Goal: Information Seeking & Learning: Find contact information

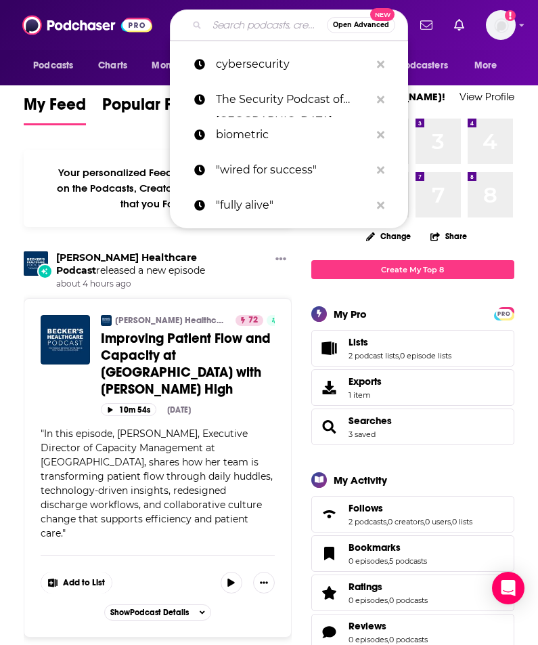
click at [232, 16] on input "Search podcasts, credits, & more..." at bounding box center [267, 25] width 120 height 22
paste input "CISO Series"
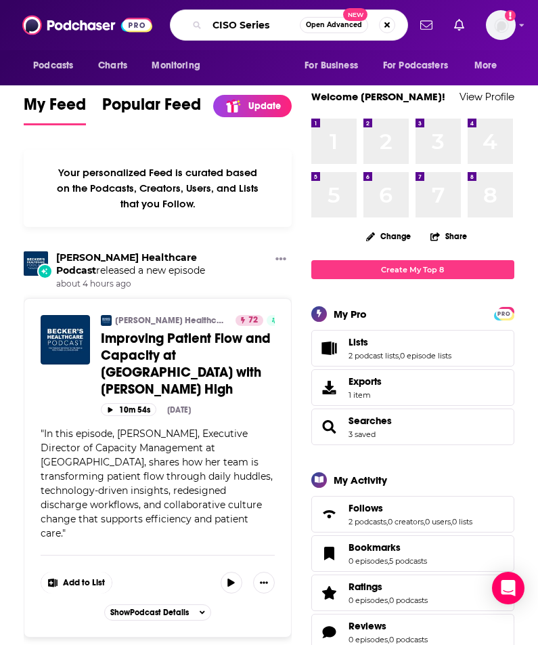
type input "CISO Series"
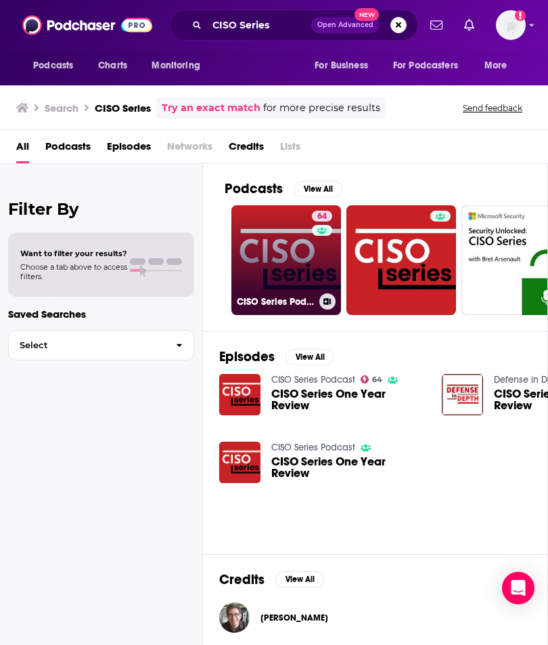
click at [278, 242] on link "64 CISO Series Podcast" at bounding box center [287, 260] width 110 height 110
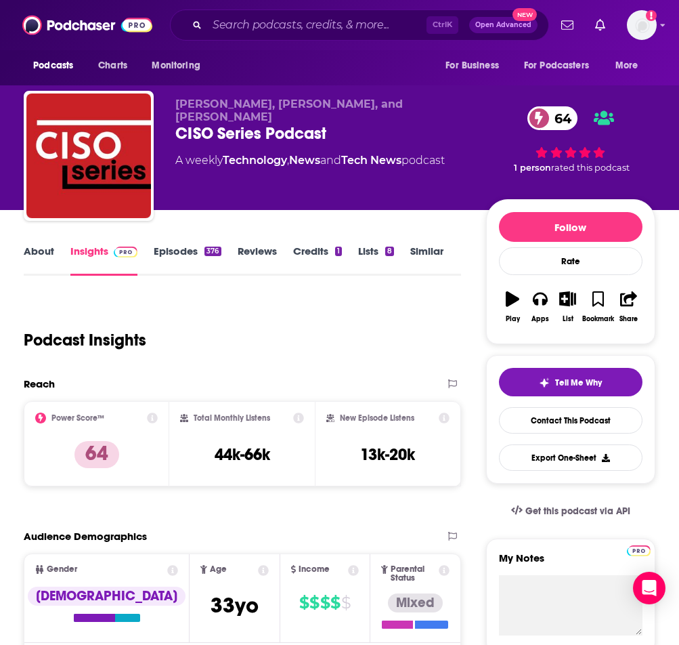
scroll to position [203, 0]
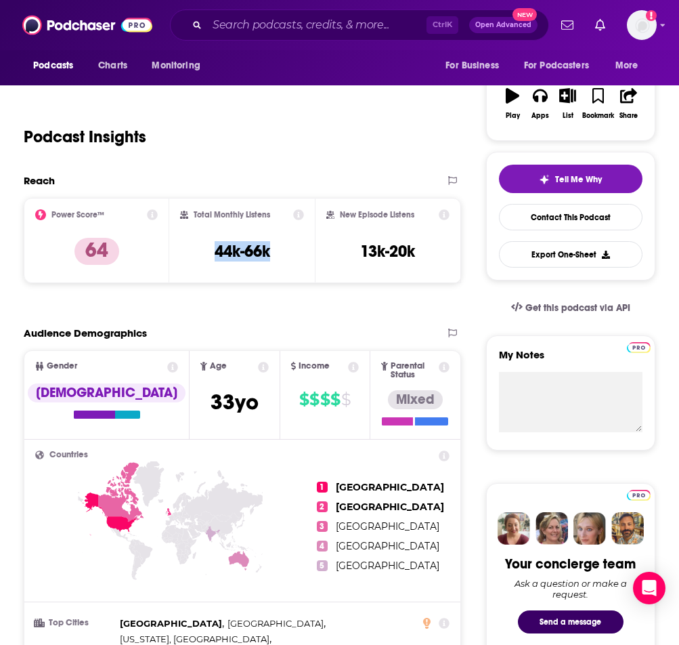
drag, startPoint x: 288, startPoint y: 252, endPoint x: 199, endPoint y: 249, distance: 88.7
click at [199, 249] on div "Total Monthly Listens 44k-66k" at bounding box center [242, 240] width 124 height 62
copy h3 "44k-66k"
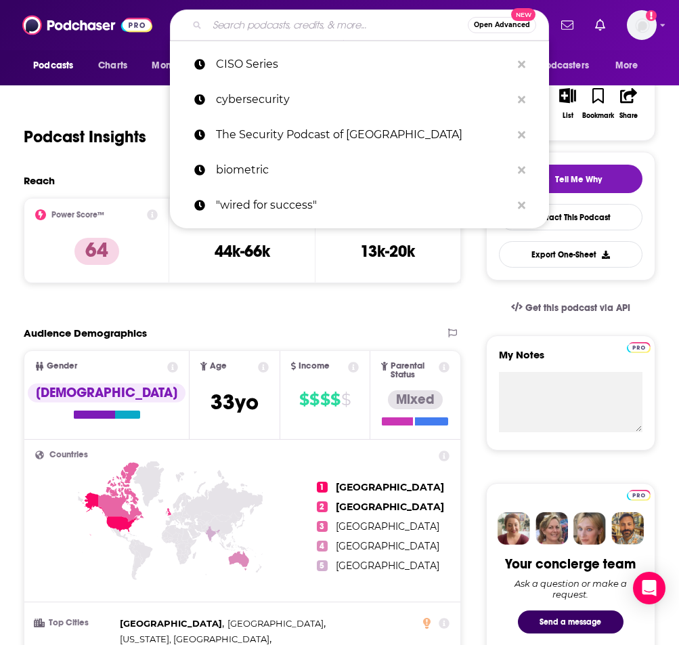
click at [306, 20] on input "Search podcasts, credits, & more..." at bounding box center [337, 25] width 261 height 22
paste input "Unvalley Podcast"
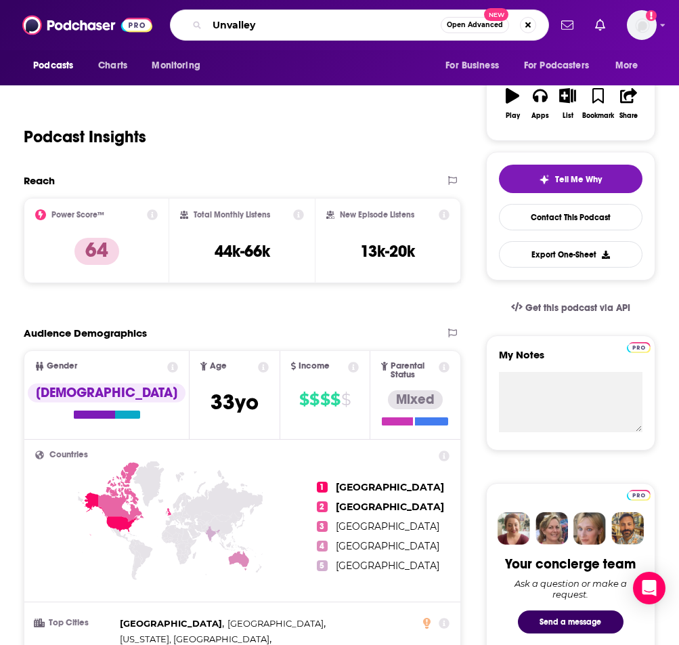
type input "Unvalley"
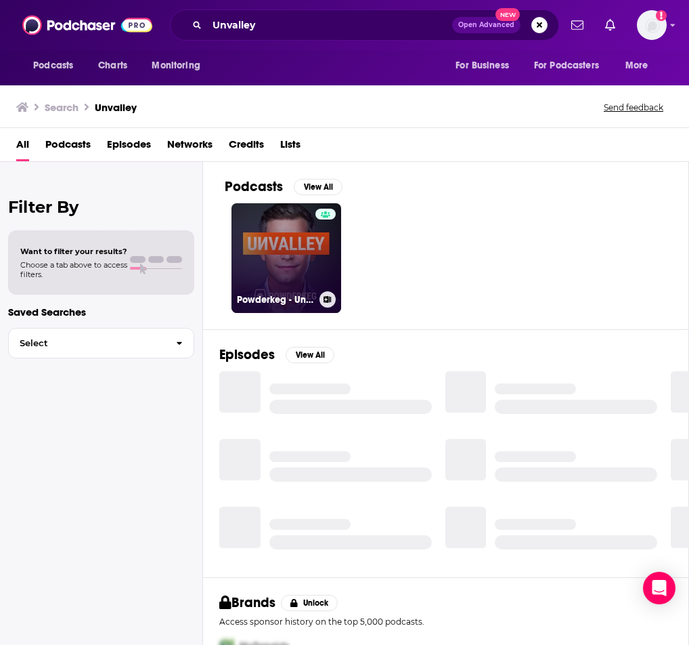
click at [318, 273] on div at bounding box center [326, 250] width 20 height 83
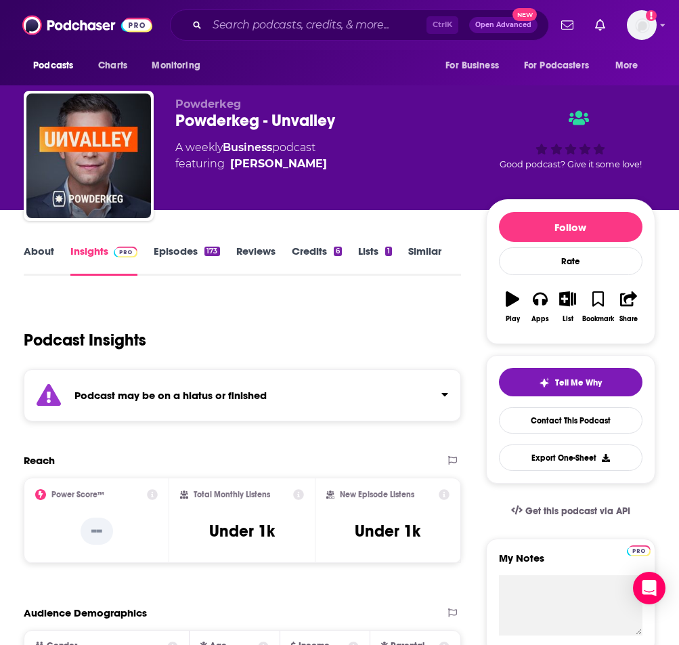
click at [178, 247] on link "Episodes 173" at bounding box center [187, 259] width 66 height 31
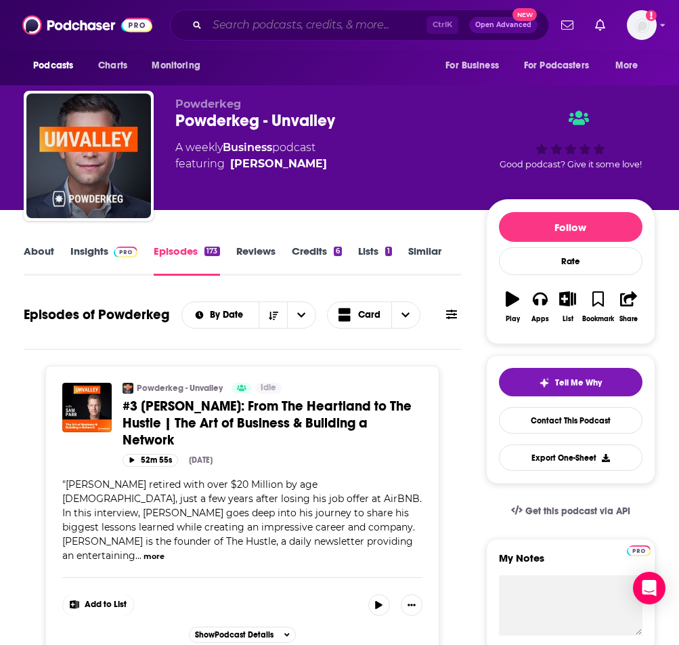
click at [343, 33] on input "Search podcasts, credits, & more..." at bounding box center [316, 25] width 219 height 22
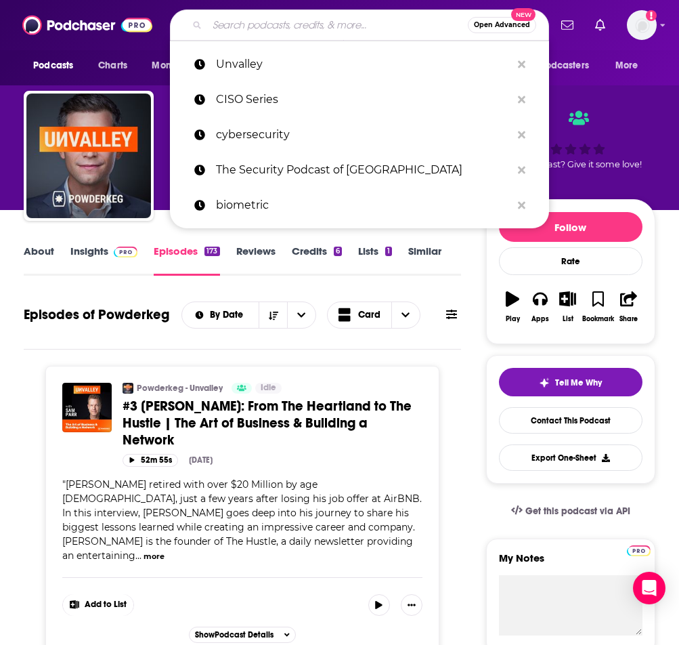
paste input "The Security Podcast of [GEOGRAPHIC_DATA]"
type input "The Security Podcast of [GEOGRAPHIC_DATA]"
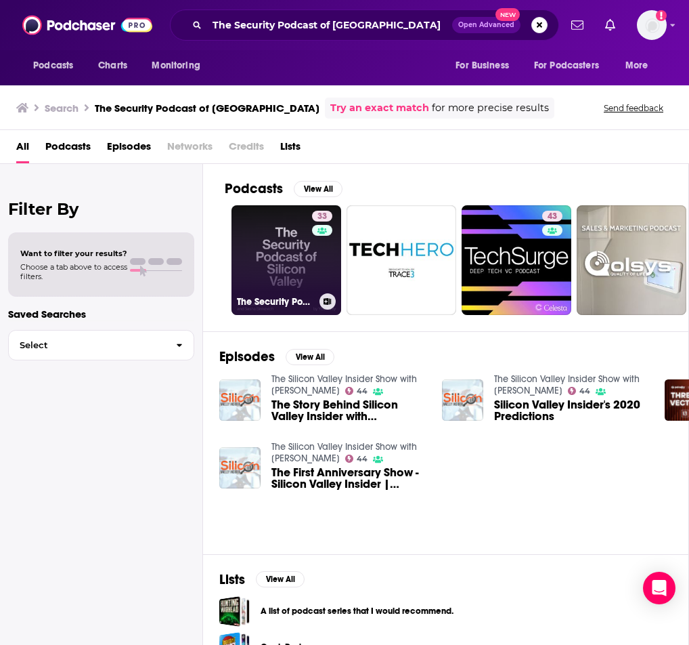
click at [302, 276] on link "33 The Security Podcast of [GEOGRAPHIC_DATA]" at bounding box center [287, 260] width 110 height 110
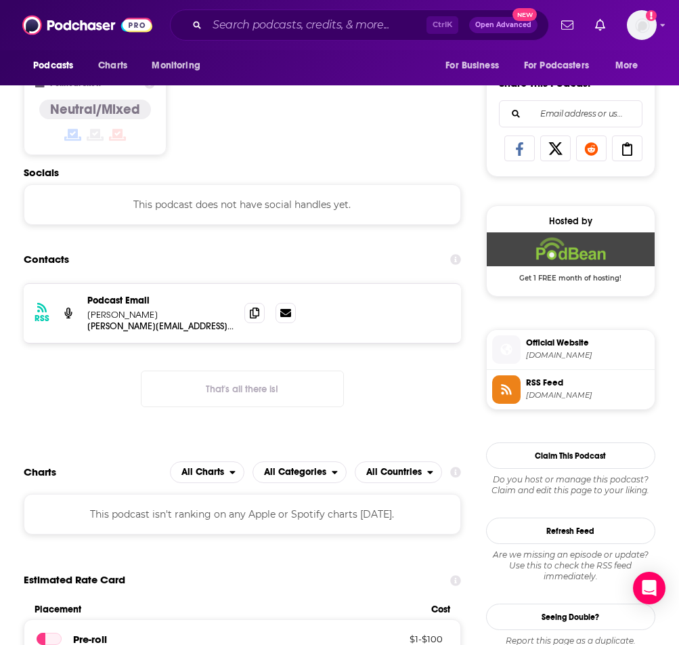
scroll to position [609, 0]
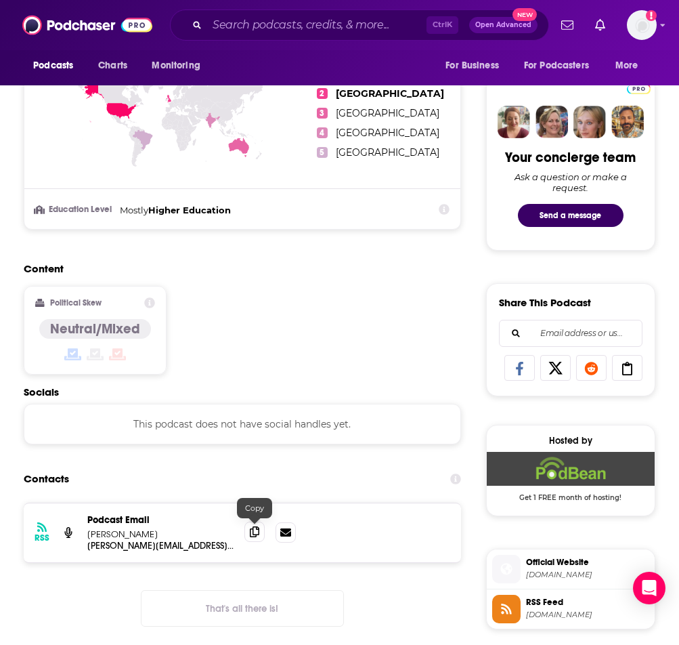
click at [251, 535] on icon at bounding box center [254, 531] width 9 height 11
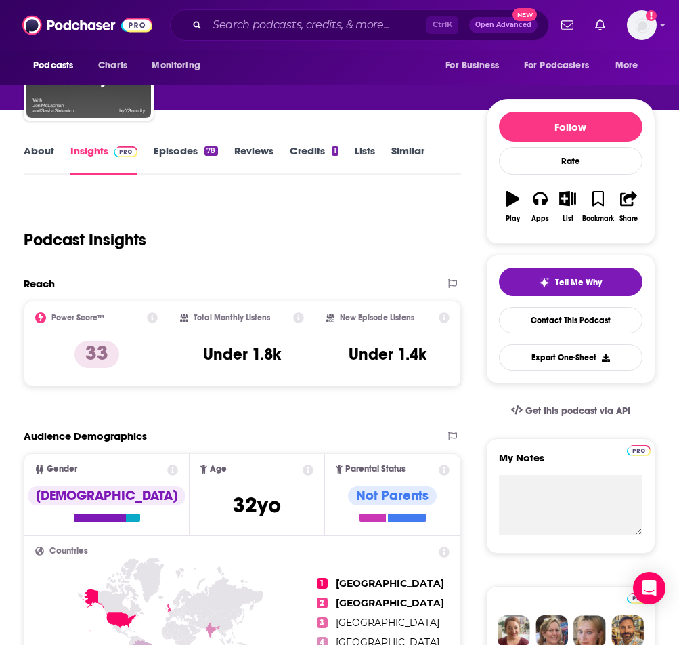
scroll to position [0, 0]
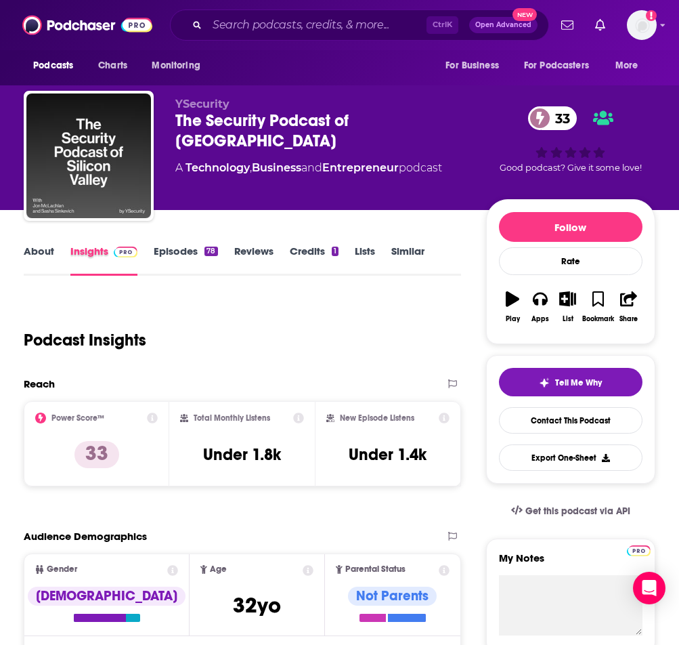
click at [150, 247] on div "Insights" at bounding box center [111, 259] width 83 height 31
click at [173, 257] on link "Episodes 78" at bounding box center [186, 259] width 64 height 31
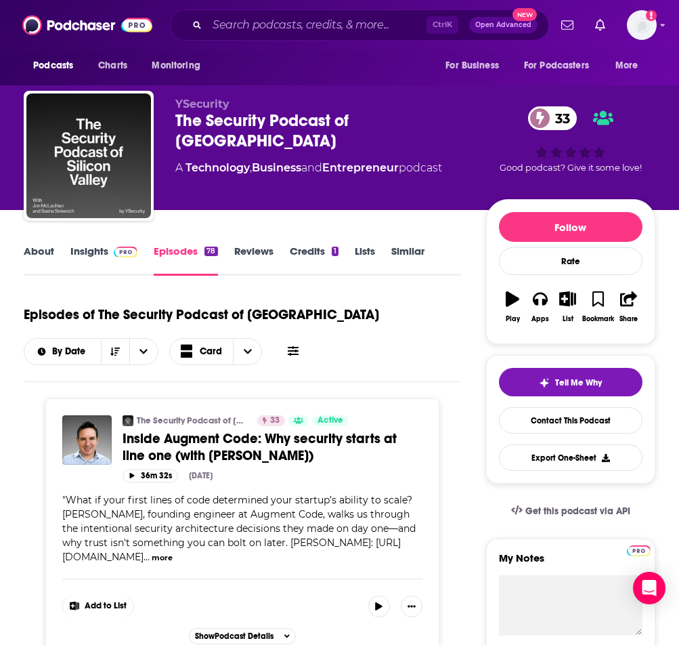
click at [200, 446] on span "Inside Augment Code: Why security starts at line one (with [PERSON_NAME])" at bounding box center [260, 447] width 274 height 34
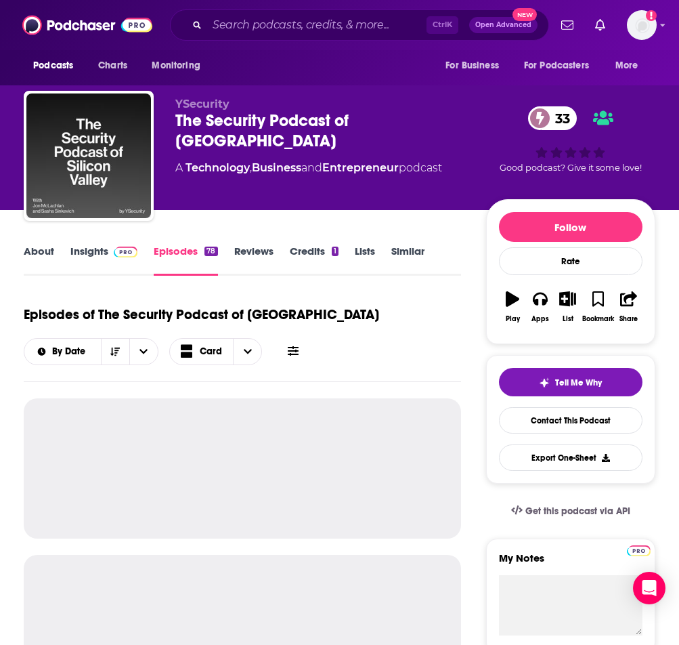
click at [85, 251] on link "Insights" at bounding box center [103, 259] width 67 height 31
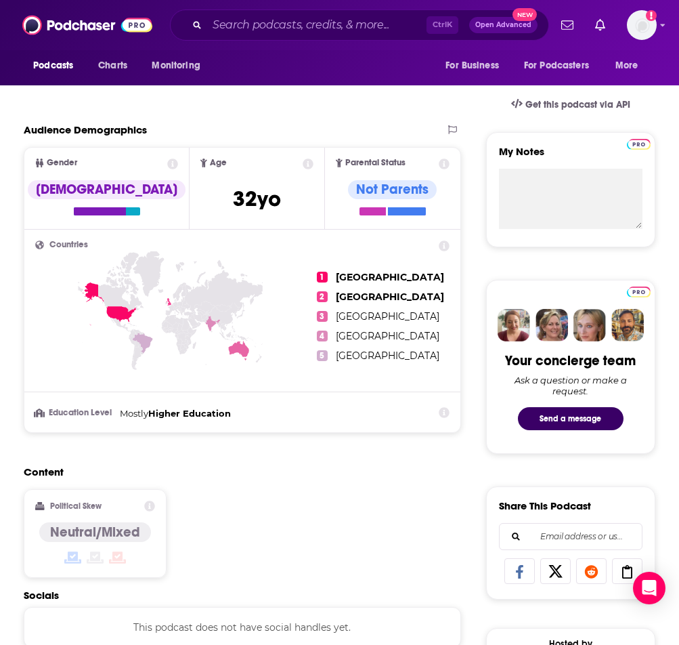
scroll to position [880, 0]
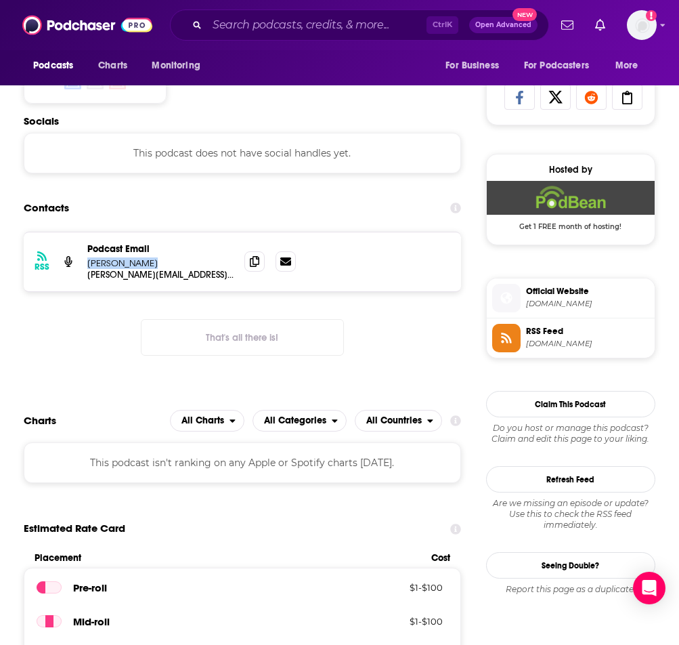
drag, startPoint x: 160, startPoint y: 263, endPoint x: 87, endPoint y: 263, distance: 73.1
click at [87, 263] on p "[PERSON_NAME]" at bounding box center [160, 263] width 146 height 12
copy p "[PERSON_NAME]"
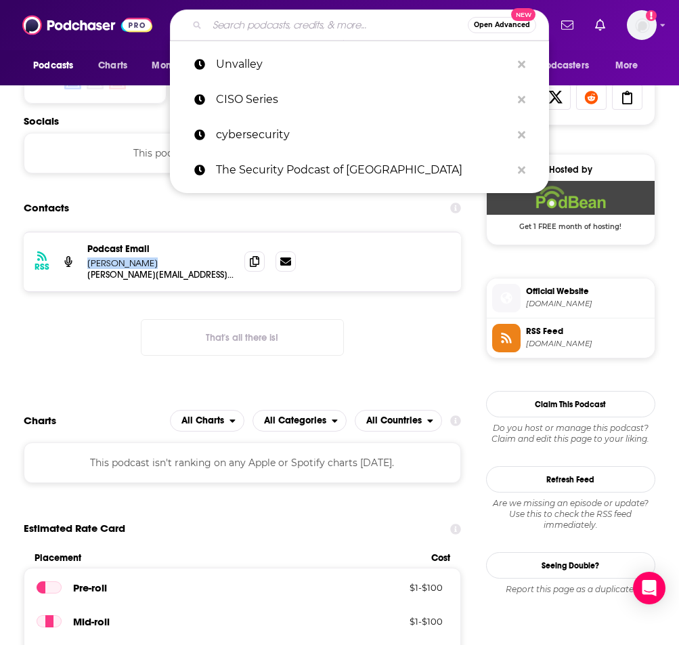
click at [274, 20] on input "Search podcasts, credits, & more..." at bounding box center [337, 25] width 261 height 22
paste input "[PERSON_NAME]"
type input "[PERSON_NAME]"
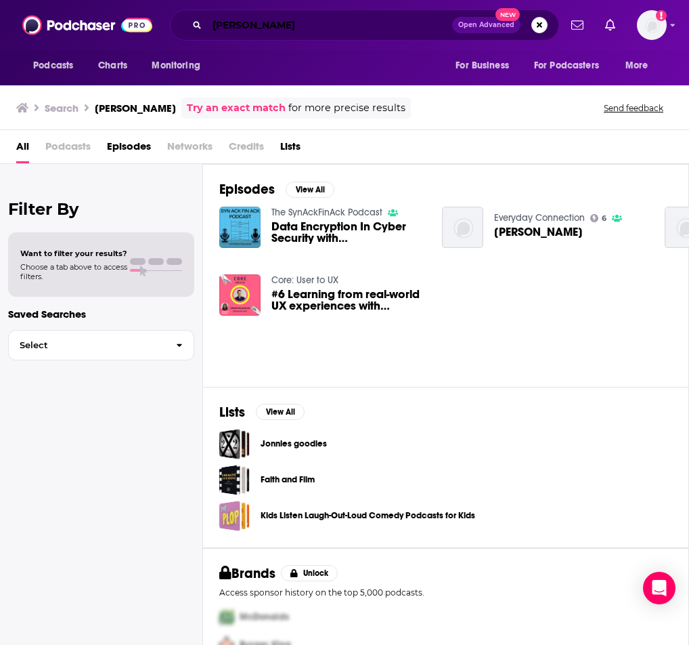
click at [293, 26] on input "[PERSON_NAME]" at bounding box center [329, 25] width 245 height 22
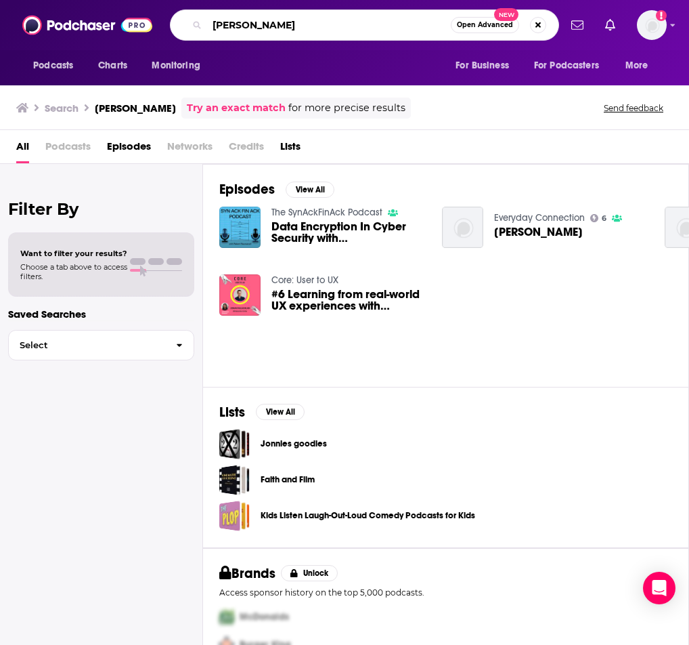
click at [293, 26] on input "[PERSON_NAME]" at bounding box center [329, 25] width 244 height 22
paste input "The Digital Executive"
type input "The Digital Executive"
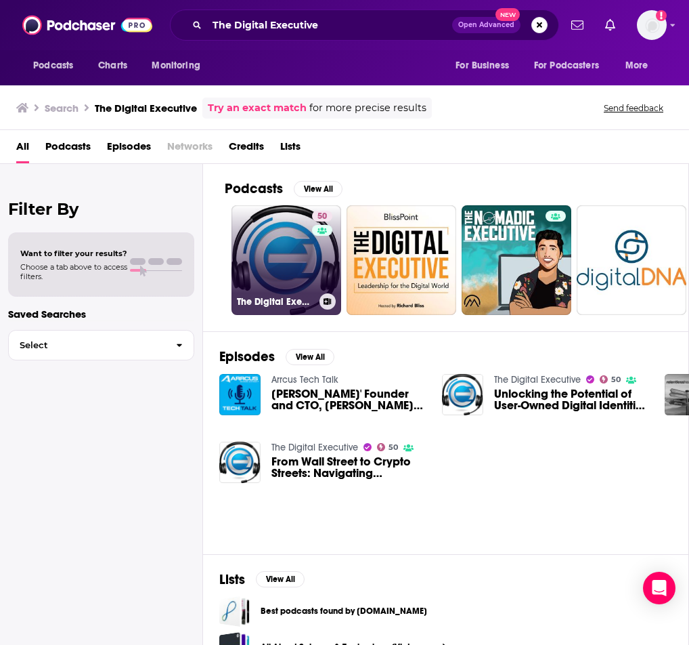
click at [297, 244] on link "50 The Digital Executive" at bounding box center [287, 260] width 110 height 110
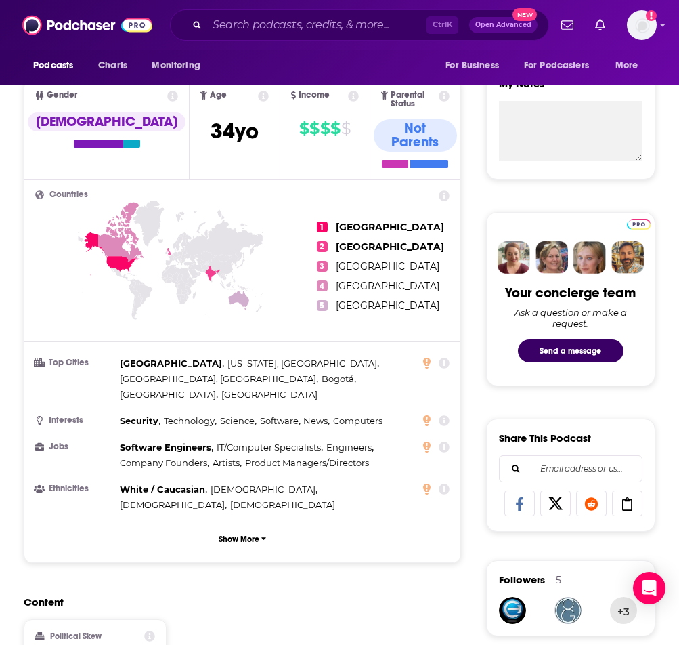
scroll to position [948, 0]
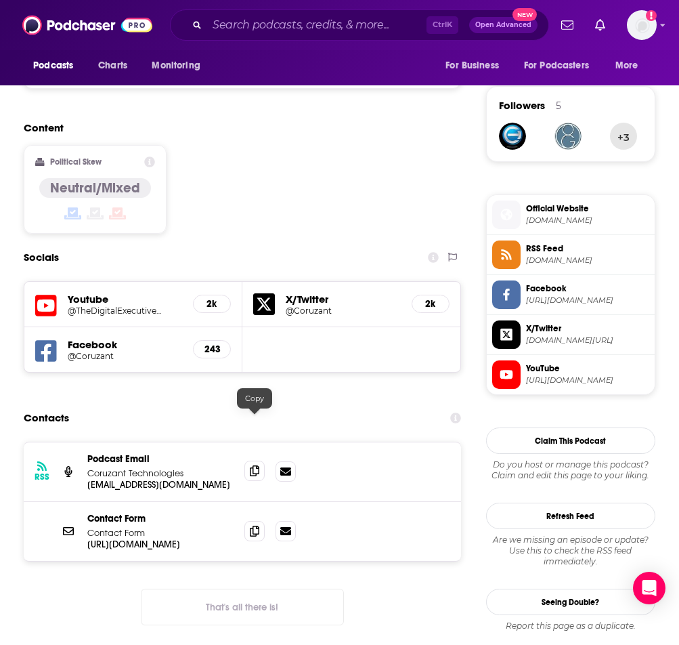
click at [251, 465] on icon at bounding box center [254, 470] width 9 height 11
click at [255, 520] on span at bounding box center [254, 530] width 20 height 20
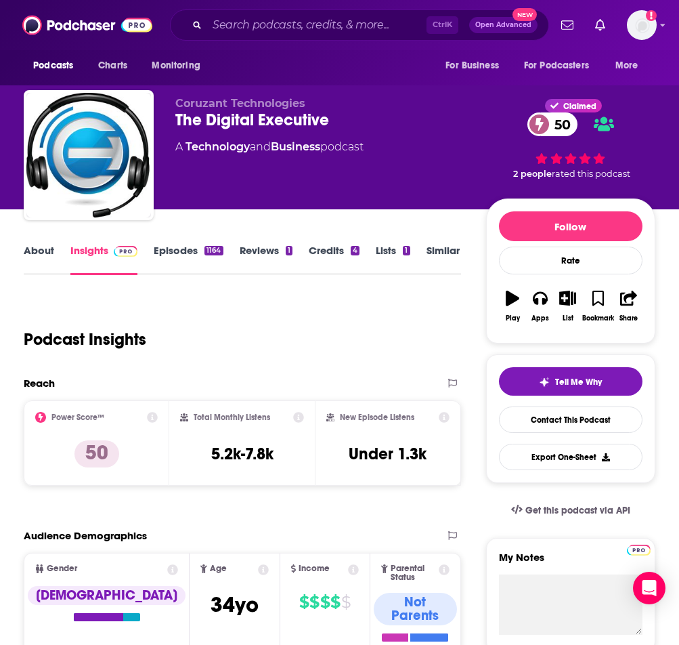
scroll to position [0, 0]
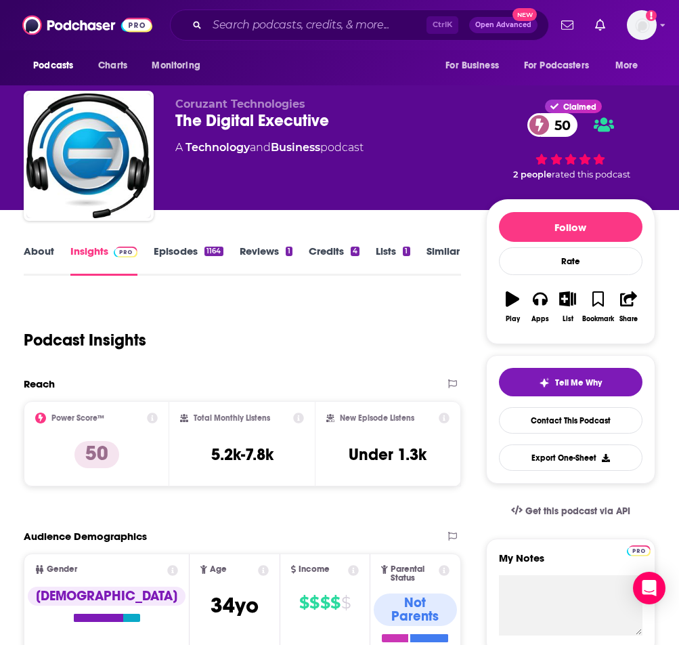
click at [30, 251] on link "About" at bounding box center [39, 259] width 30 height 31
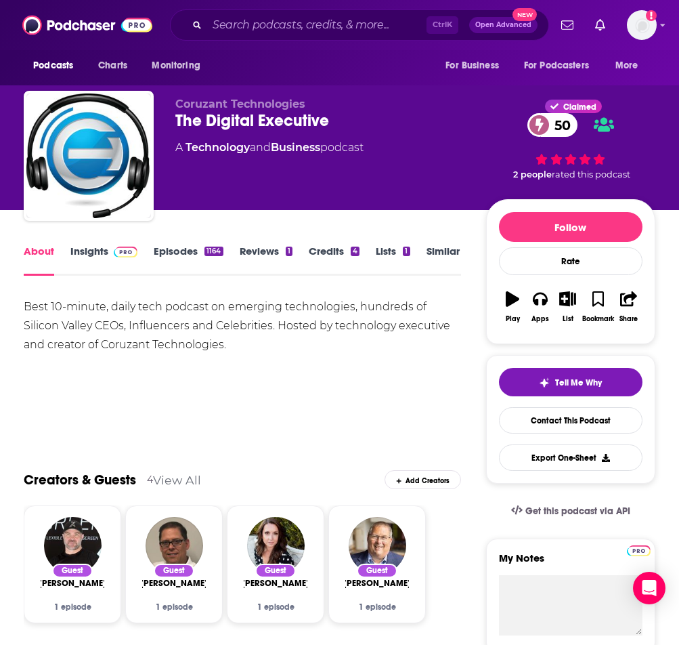
drag, startPoint x: 152, startPoint y: 314, endPoint x: 136, endPoint y: 295, distance: 24.5
click at [97, 265] on link "Insights" at bounding box center [103, 259] width 67 height 31
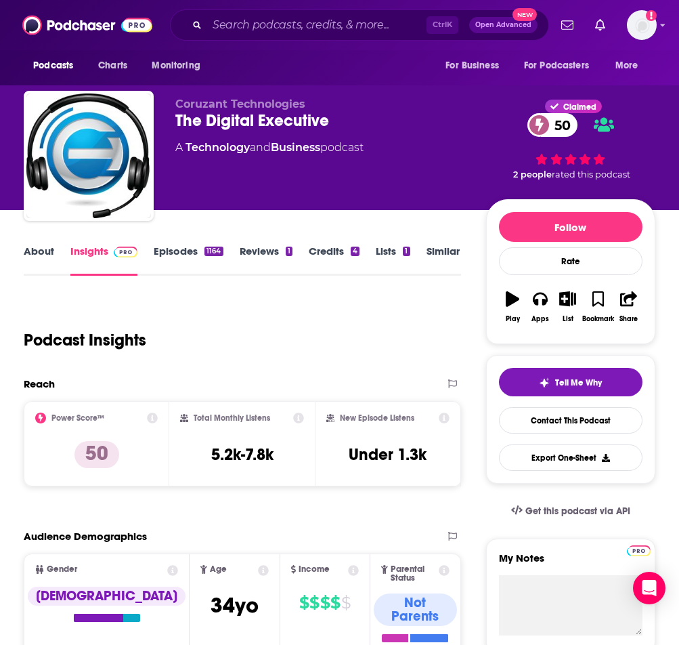
click at [326, 39] on div "Ctrl K Open Advanced New" at bounding box center [359, 24] width 379 height 31
click at [323, 22] on input "Search podcasts, credits, & more..." at bounding box center [316, 25] width 219 height 22
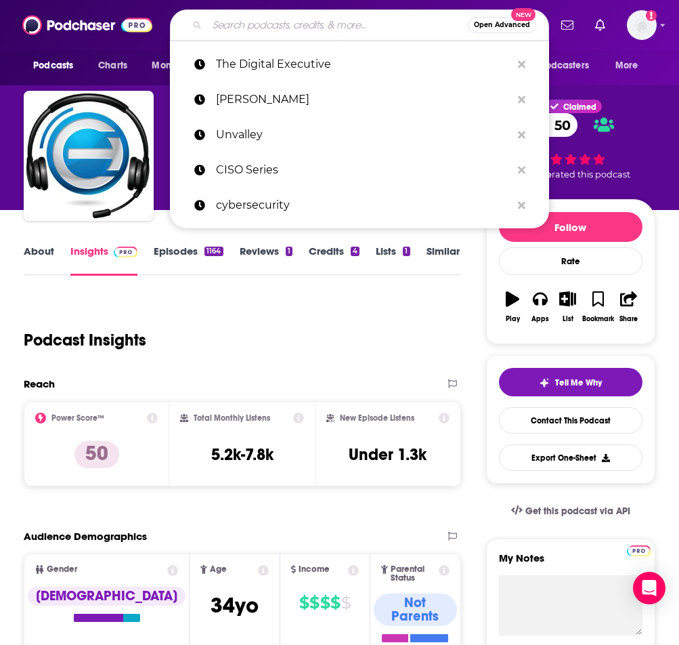
paste input "TechFirst"
type input "TechFirst"
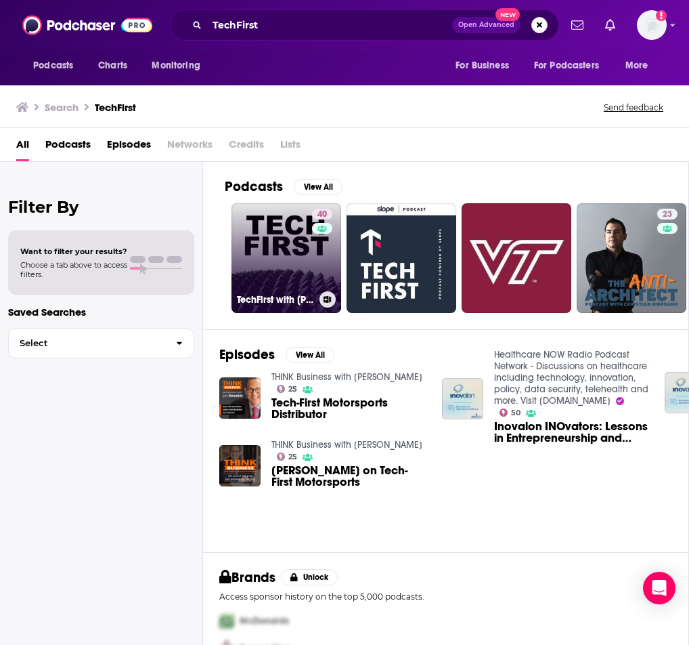
click at [320, 271] on div "40" at bounding box center [324, 250] width 24 height 83
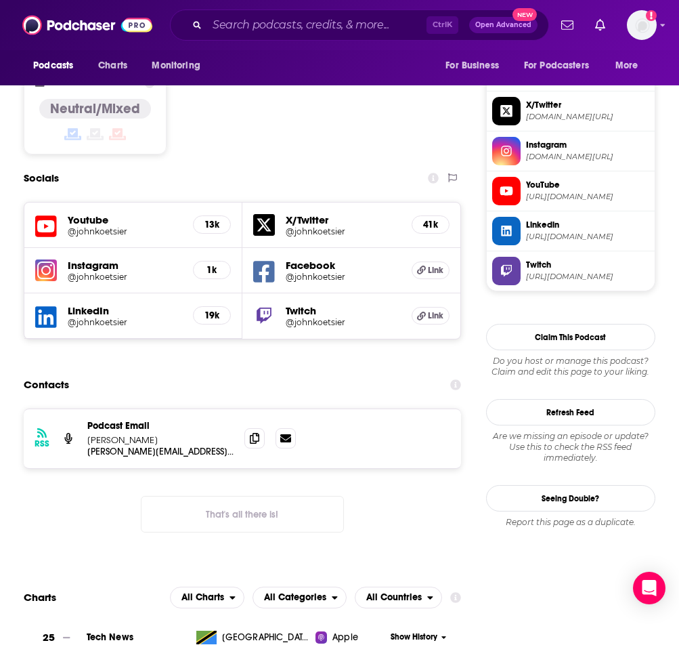
scroll to position [1151, 0]
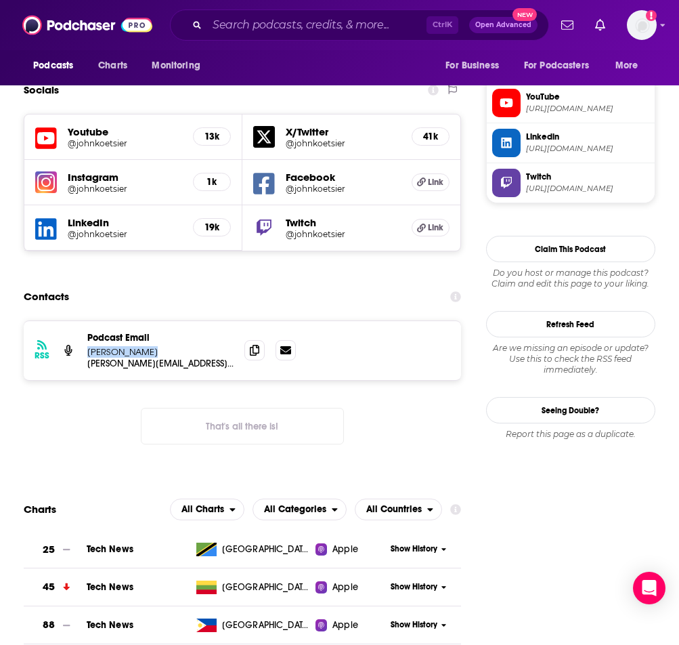
drag, startPoint x: 163, startPoint y: 280, endPoint x: 89, endPoint y: 281, distance: 73.1
click at [89, 346] on p "[PERSON_NAME]" at bounding box center [160, 352] width 146 height 12
copy p "[PERSON_NAME]"
click at [253, 339] on span at bounding box center [254, 349] width 20 height 20
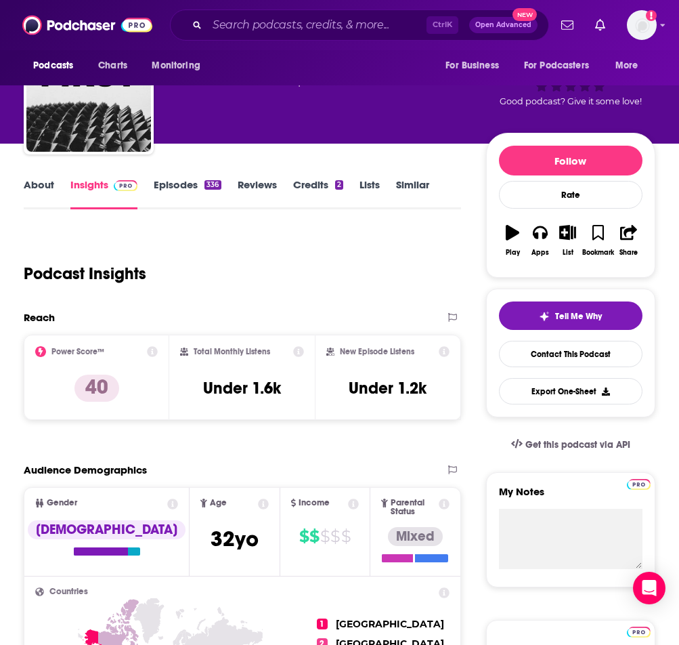
scroll to position [0, 0]
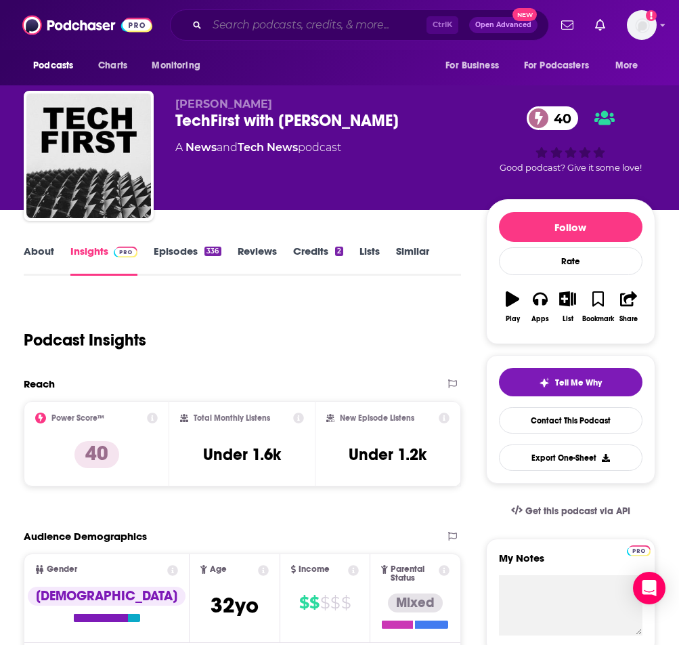
click at [279, 20] on input "Search podcasts, credits, & more..." at bounding box center [316, 25] width 219 height 22
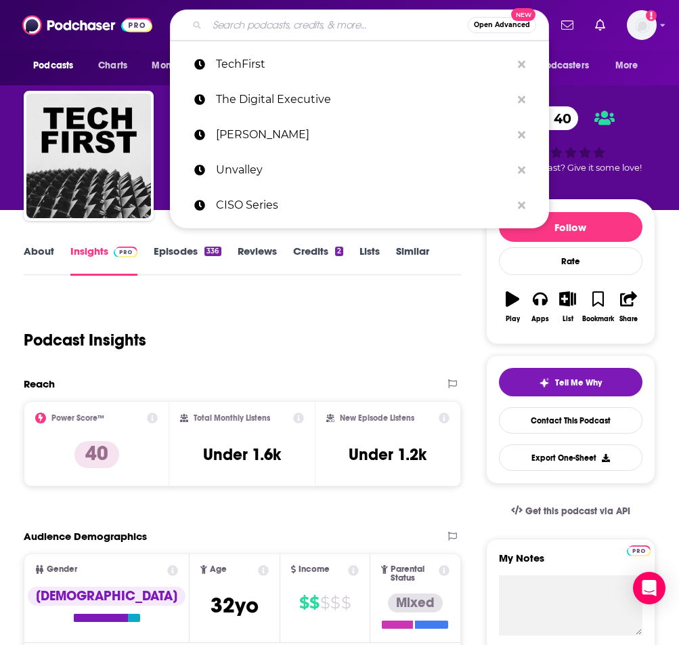
paste input "Tech Deciphered"
type input "Tech Deciphered"
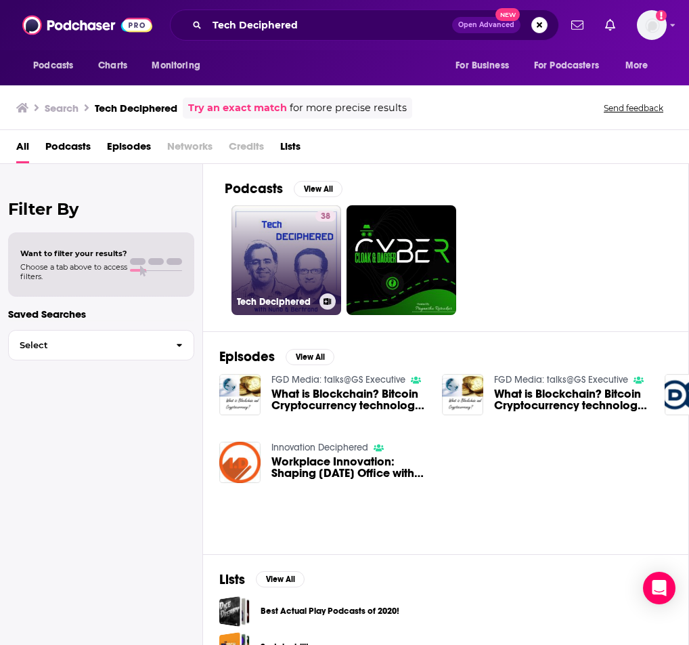
click at [275, 263] on link "38 Tech Deciphered" at bounding box center [287, 260] width 110 height 110
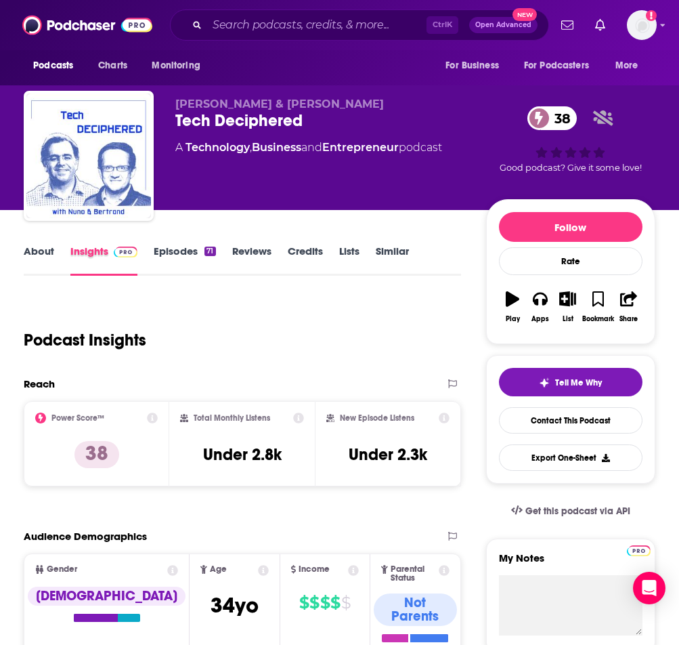
click at [150, 257] on div "Insights" at bounding box center [111, 259] width 83 height 31
click at [181, 253] on link "Episodes 71" at bounding box center [185, 259] width 62 height 31
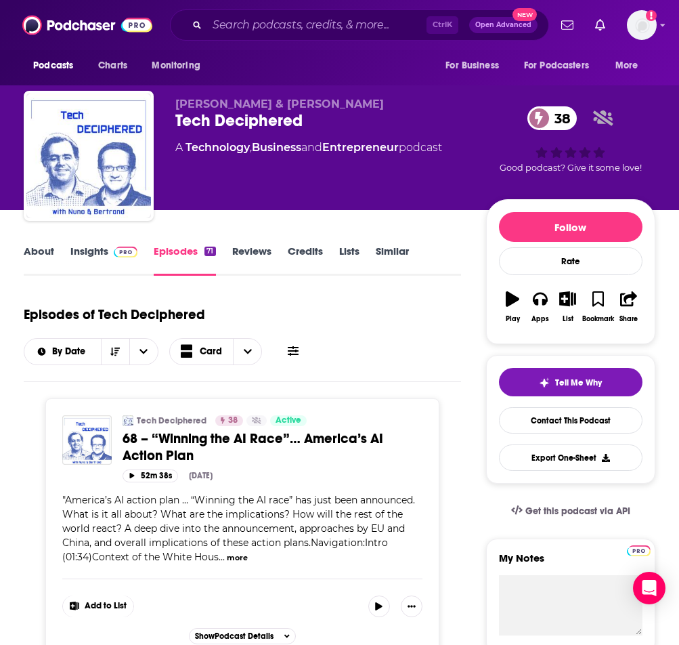
click at [109, 256] on span at bounding box center [122, 250] width 29 height 13
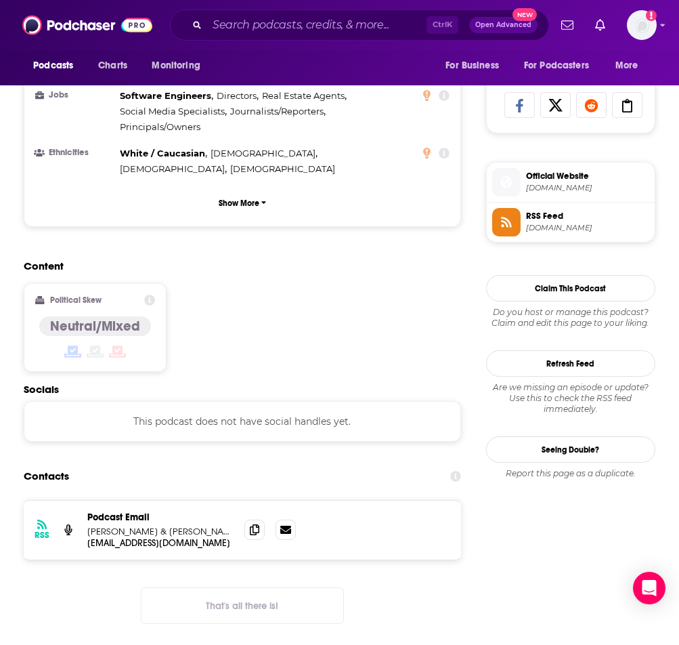
scroll to position [880, 0]
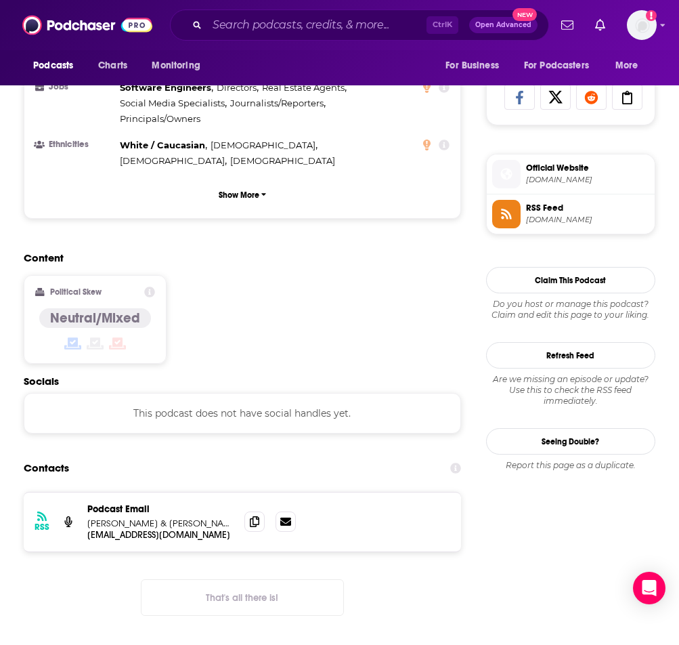
drag, startPoint x: 85, startPoint y: 443, endPoint x: 235, endPoint y: 442, distance: 149.7
click at [235, 492] on div "RSS Podcast Email [PERSON_NAME] & [PERSON_NAME] [PERSON_NAME][EMAIL_ADDRESS][DO…" at bounding box center [242, 521] width 437 height 59
copy p "[PERSON_NAME] & [PERSON_NAME]"
drag, startPoint x: 252, startPoint y: 443, endPoint x: 259, endPoint y: 442, distance: 6.8
click at [252, 515] on icon at bounding box center [254, 520] width 9 height 11
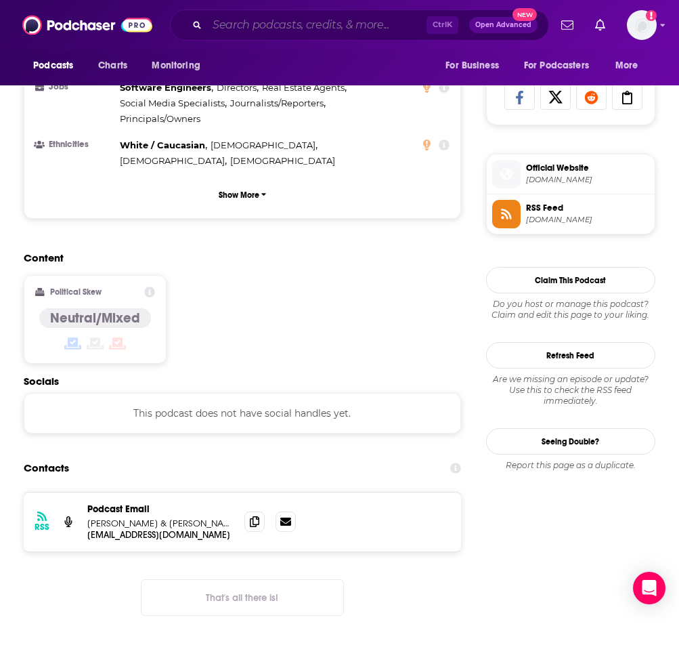
click at [299, 22] on input "Search podcasts, credits, & more..." at bounding box center [316, 25] width 219 height 22
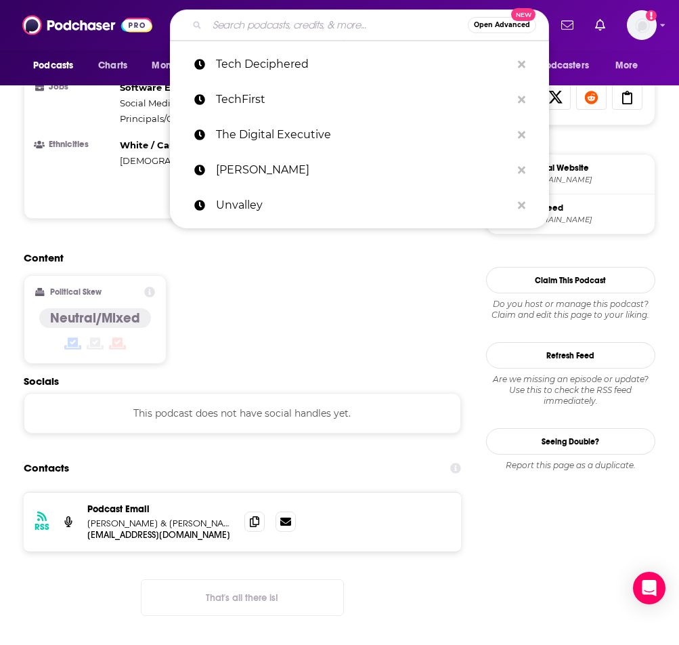
paste input "Silicon Valley Tech And AI With [PERSON_NAME]"
type input "Silicon Valley Tech And AI With [PERSON_NAME]"
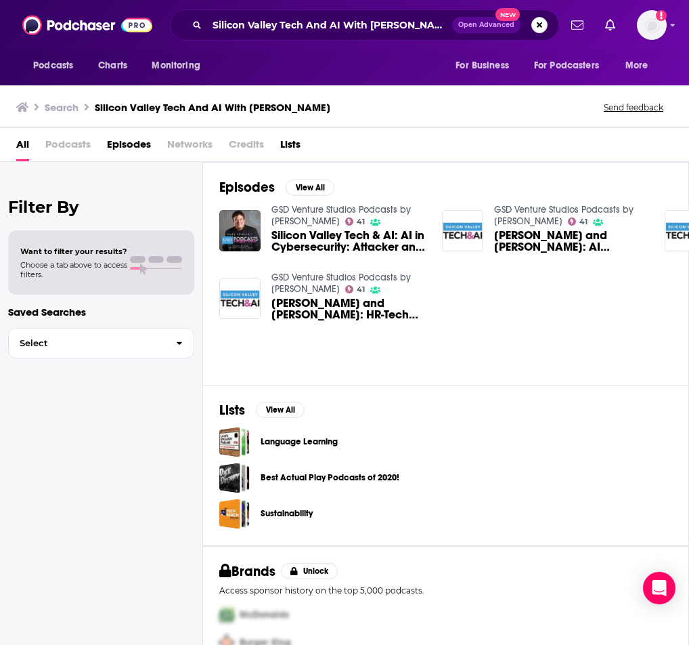
click at [144, 149] on span "Episodes" at bounding box center [129, 147] width 44 height 28
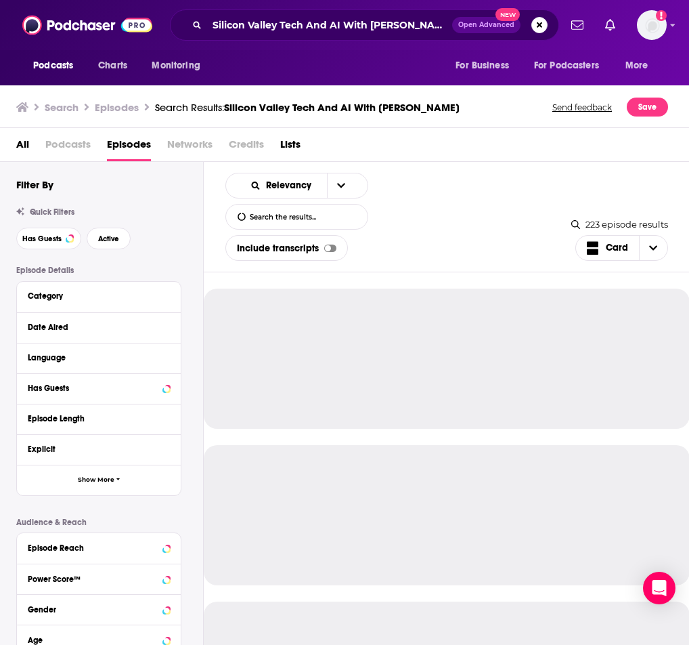
click at [12, 152] on div "All Podcasts Episodes Networks Credits Lists" at bounding box center [345, 145] width 690 height 34
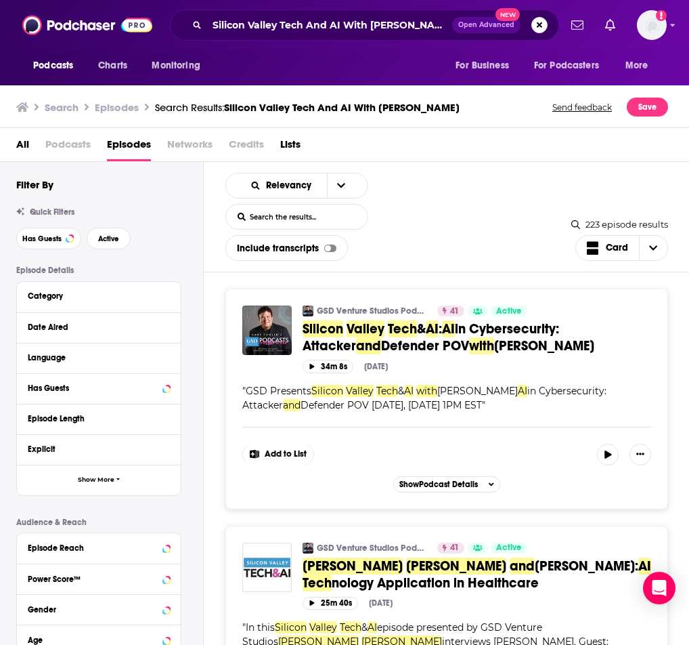
click at [24, 142] on span "All" at bounding box center [22, 147] width 13 height 28
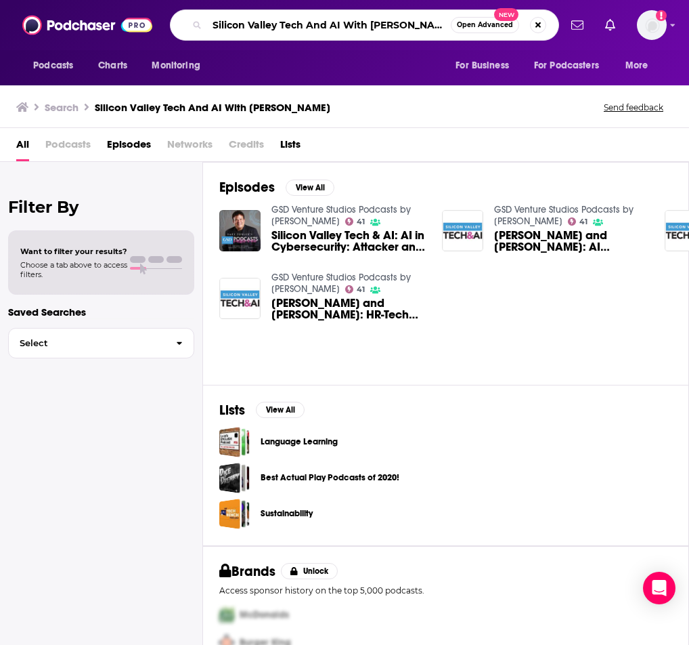
drag, startPoint x: 346, startPoint y: 28, endPoint x: 555, endPoint y: 35, distance: 209.4
click at [538, 32] on div "Silicon Valley Tech And AI With [PERSON_NAME] Open Advanced New" at bounding box center [364, 24] width 389 height 31
type input "Silicon Valley Tech And AI"
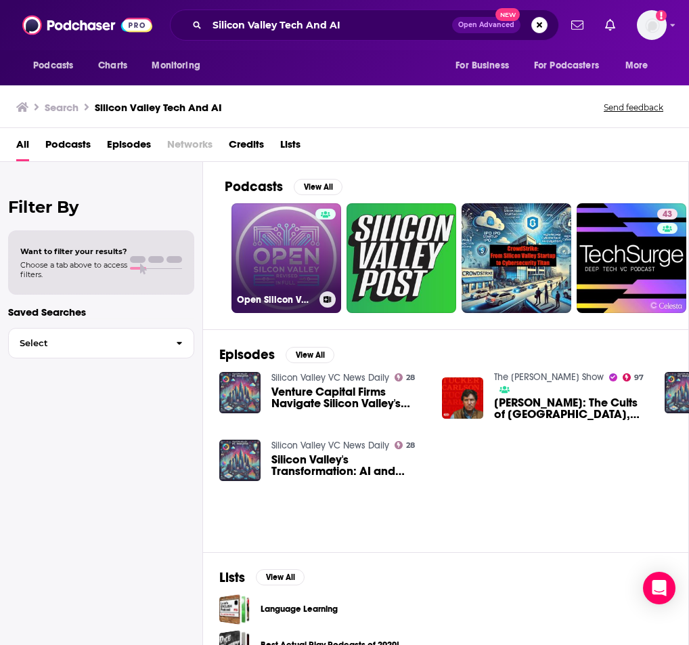
click at [309, 241] on link "Open Silicon Valley AI" at bounding box center [287, 258] width 110 height 110
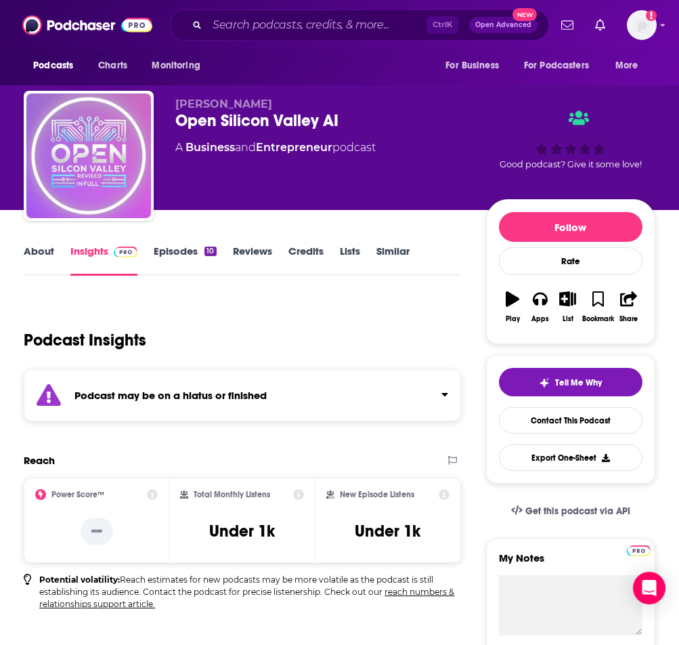
click at [294, 412] on div "Podcast may be on a hiatus or finished" at bounding box center [242, 395] width 437 height 52
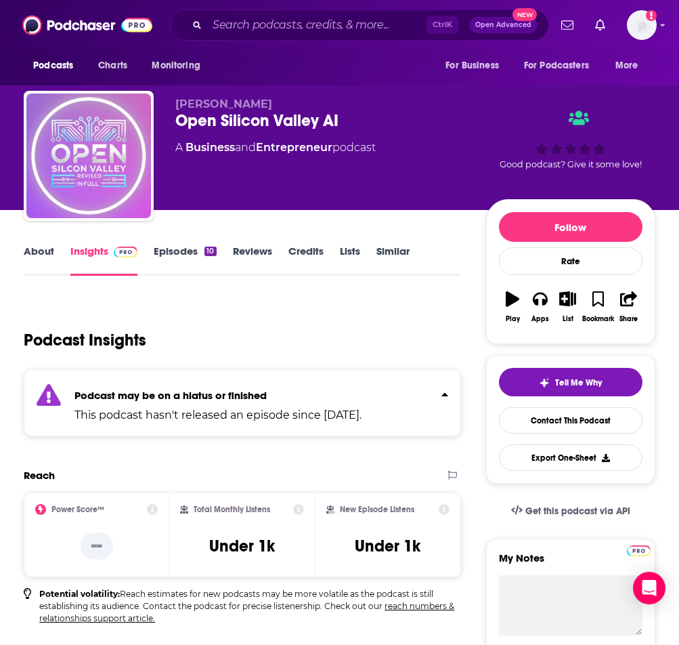
click at [294, 412] on p "This podcast hasn't released an episode since [DATE]." at bounding box center [217, 415] width 287 height 16
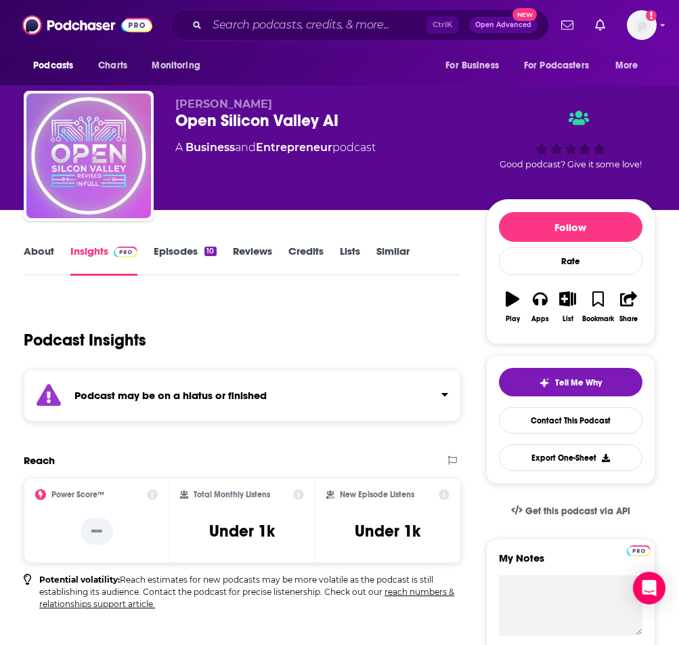
click at [294, 412] on div "Podcast may be on a hiatus or finished" at bounding box center [242, 395] width 437 height 52
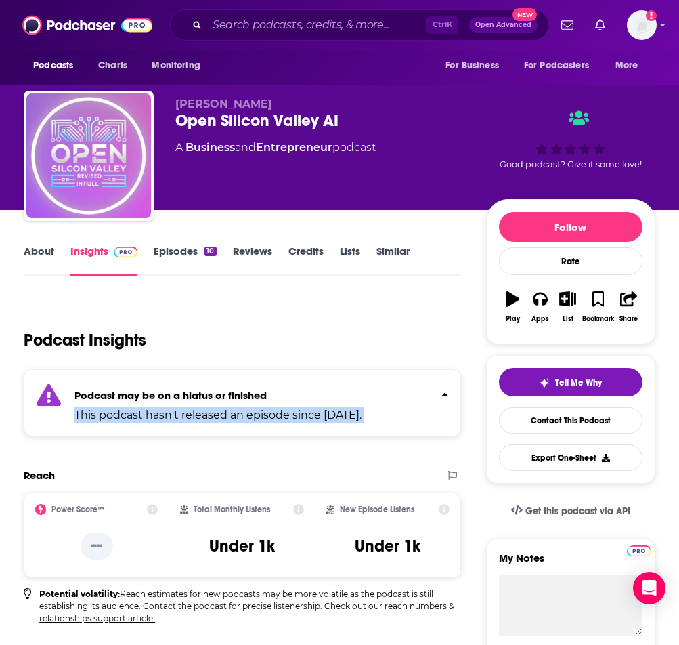
click at [294, 412] on p "This podcast hasn't released an episode since [DATE]." at bounding box center [217, 415] width 287 height 16
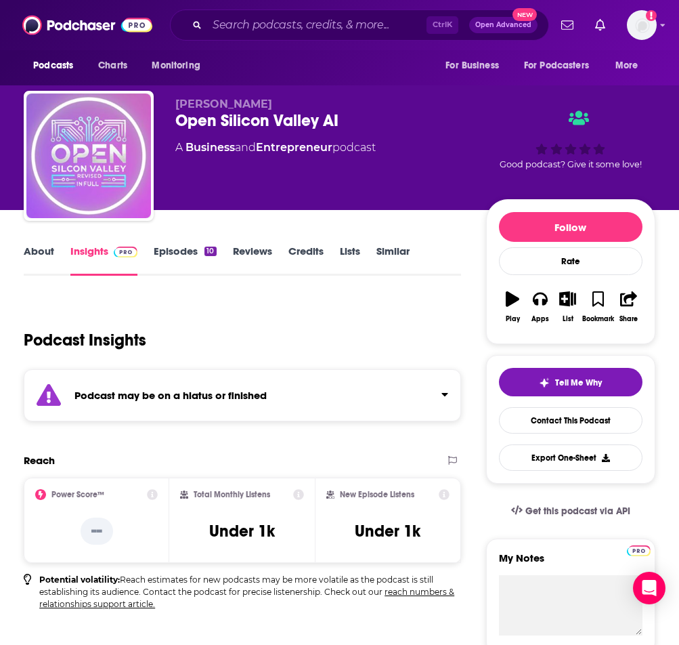
click at [294, 412] on div "Podcast may be on a hiatus or finished" at bounding box center [242, 395] width 437 height 52
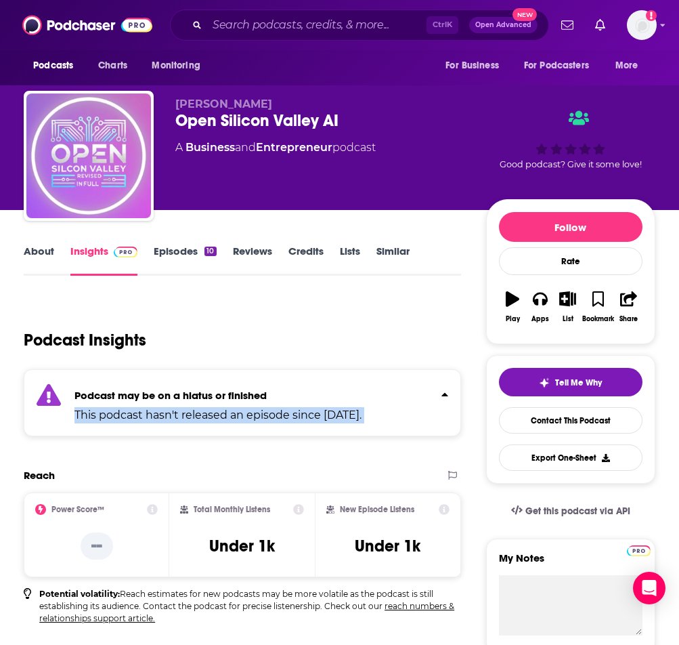
click at [294, 412] on p "This podcast hasn't released an episode since [DATE]." at bounding box center [217, 415] width 287 height 16
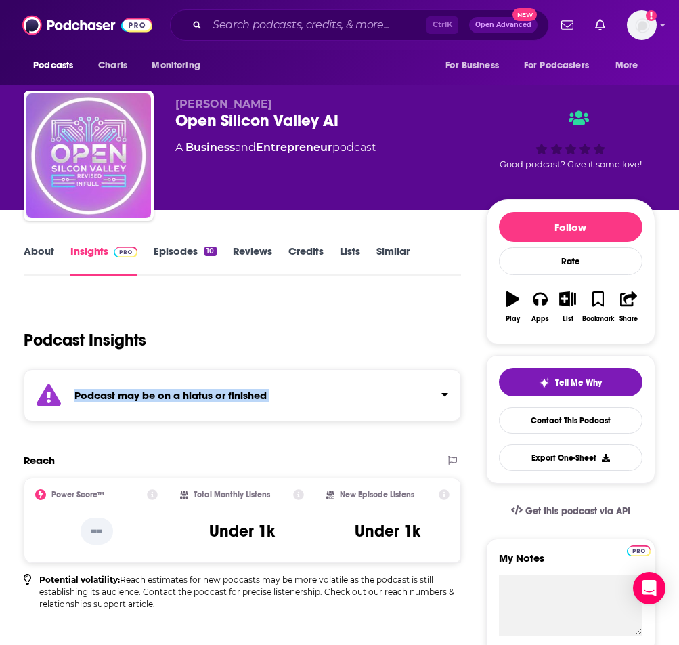
click at [294, 412] on div "Podcast may be on a hiatus or finished" at bounding box center [242, 395] width 437 height 52
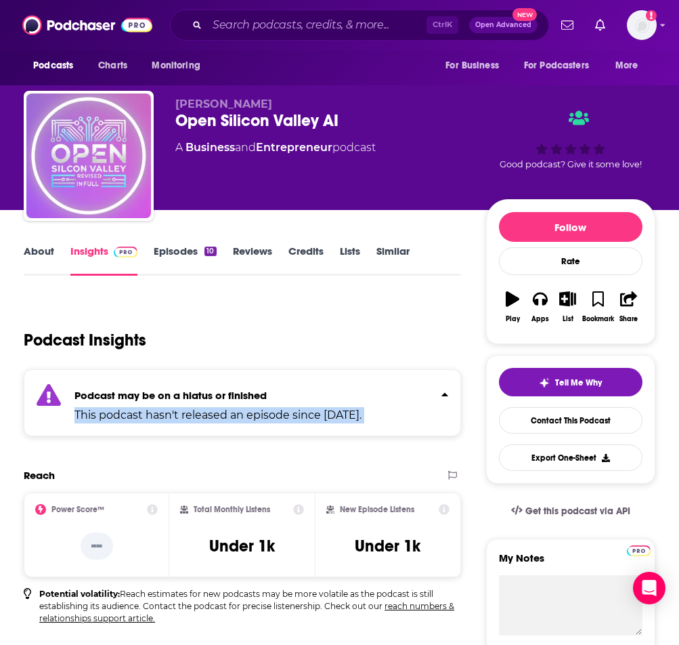
click at [294, 412] on p "This podcast hasn't released an episode since [DATE]." at bounding box center [217, 415] width 287 height 16
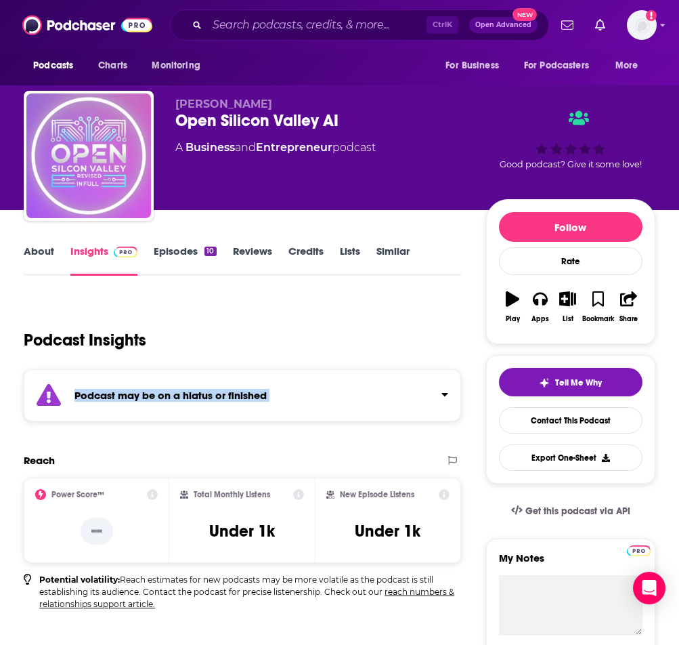
click at [294, 412] on div "Podcast may be on a hiatus or finished" at bounding box center [242, 395] width 437 height 52
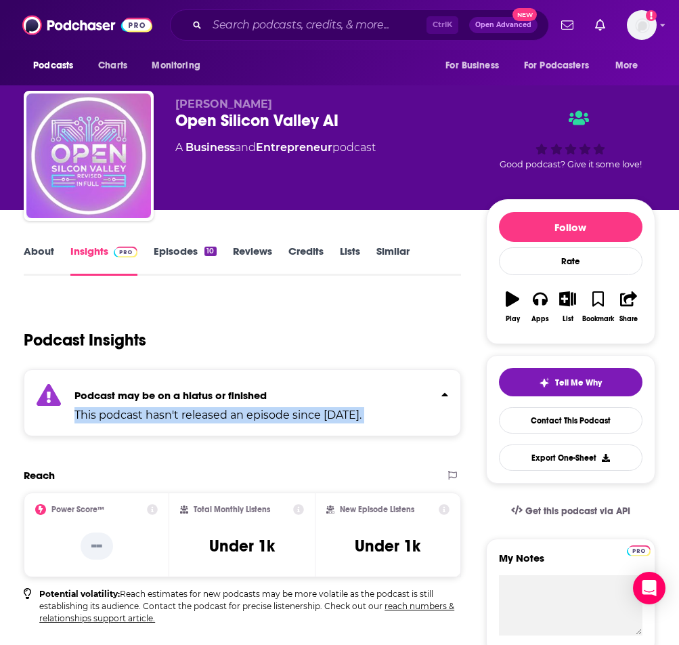
click at [294, 412] on p "This podcast hasn't released an episode since [DATE]." at bounding box center [217, 415] width 287 height 16
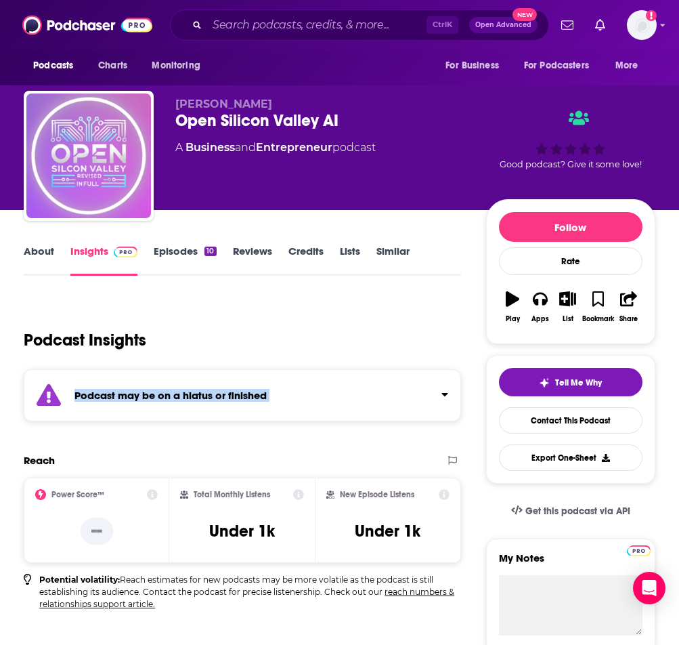
click at [294, 412] on div "Podcast may be on a hiatus or finished" at bounding box center [242, 395] width 437 height 52
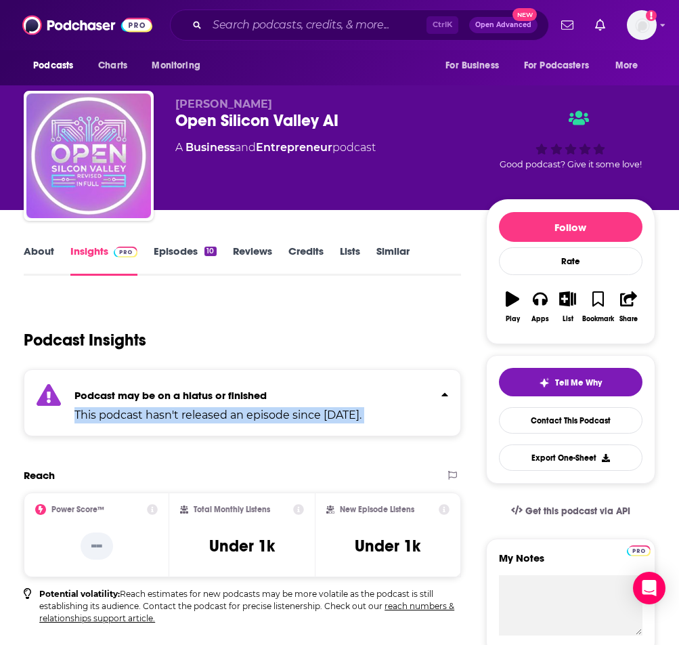
click at [294, 412] on p "This podcast hasn't released an episode since [DATE]." at bounding box center [217, 415] width 287 height 16
click at [294, 412] on div "Podcast may be on a hiatus or finished This podcast hasn't released an episode …" at bounding box center [242, 402] width 437 height 67
click at [294, 412] on p "This podcast hasn't released an episode since [DATE]." at bounding box center [217, 415] width 287 height 16
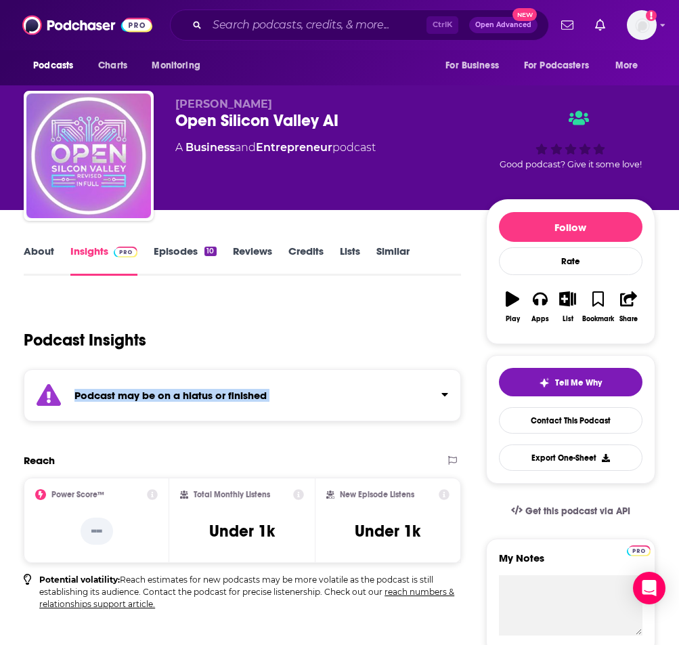
click at [294, 412] on div "Podcast may be on a hiatus or finished" at bounding box center [242, 395] width 437 height 52
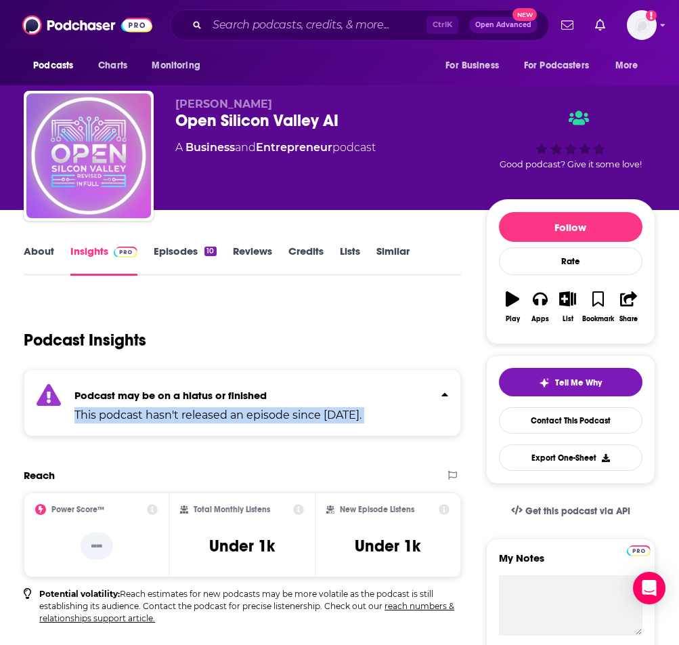
click at [294, 412] on p "This podcast hasn't released an episode since [DATE]." at bounding box center [217, 415] width 287 height 16
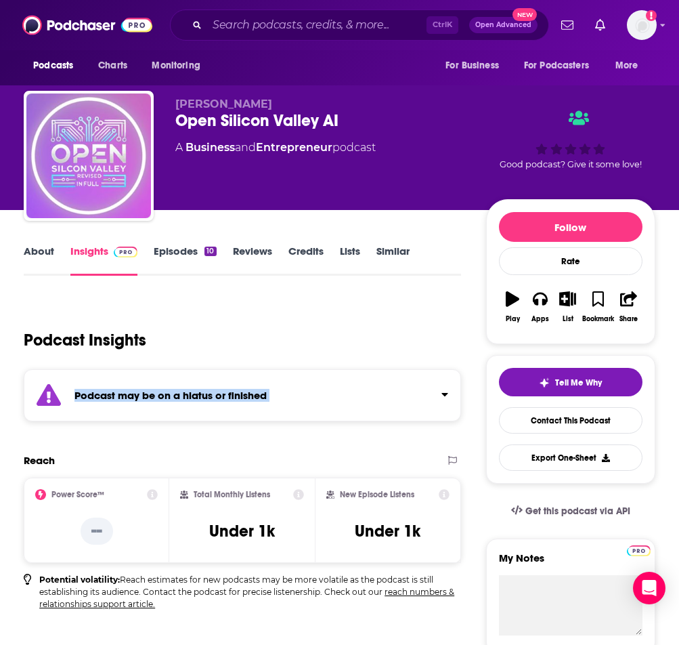
click at [294, 412] on div "Podcast may be on a hiatus or finished" at bounding box center [242, 395] width 437 height 52
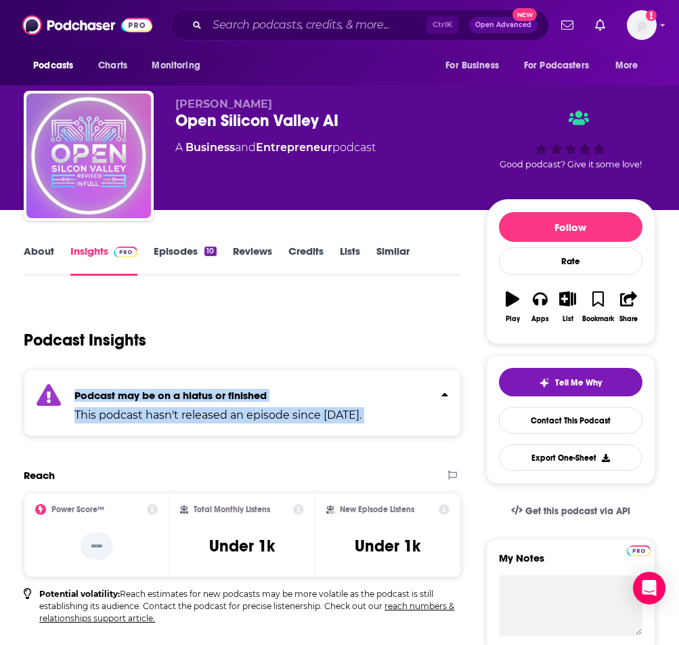
click at [294, 412] on p "This podcast hasn't released an episode since [DATE]." at bounding box center [217, 415] width 287 height 16
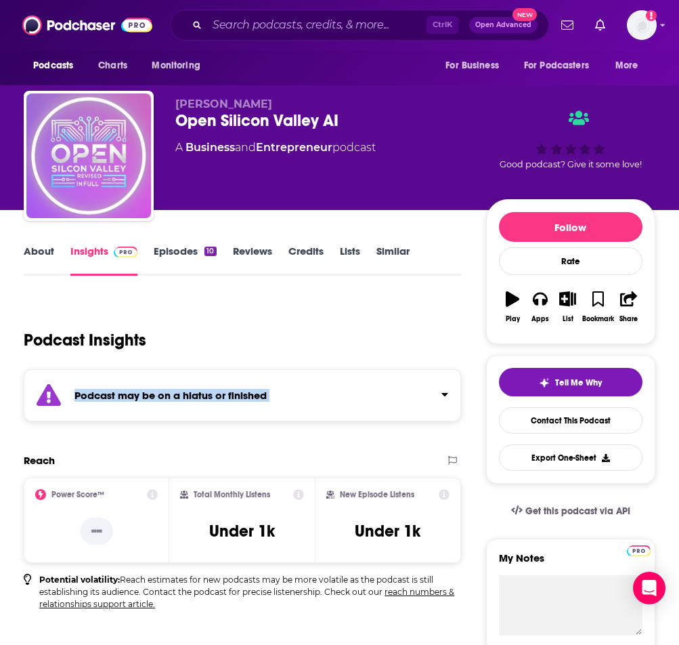
click at [294, 412] on div "Podcast may be on a hiatus or finished" at bounding box center [242, 395] width 437 height 52
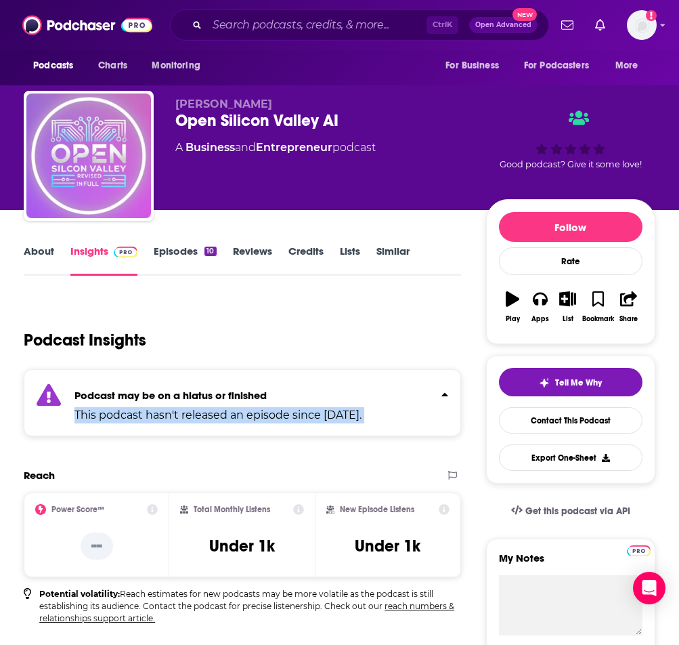
click at [294, 412] on p "This podcast hasn't released an episode since [DATE]." at bounding box center [217, 415] width 287 height 16
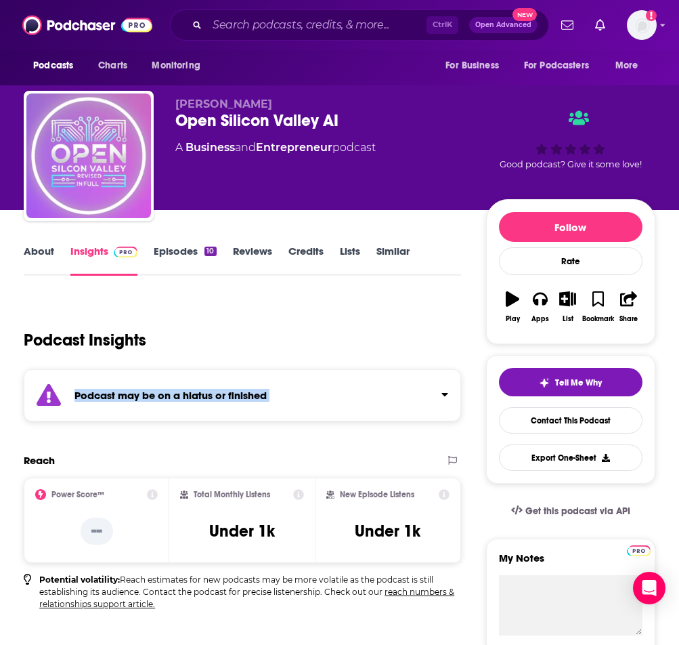
click at [294, 412] on div "Podcast may be on a hiatus or finished" at bounding box center [242, 395] width 437 height 52
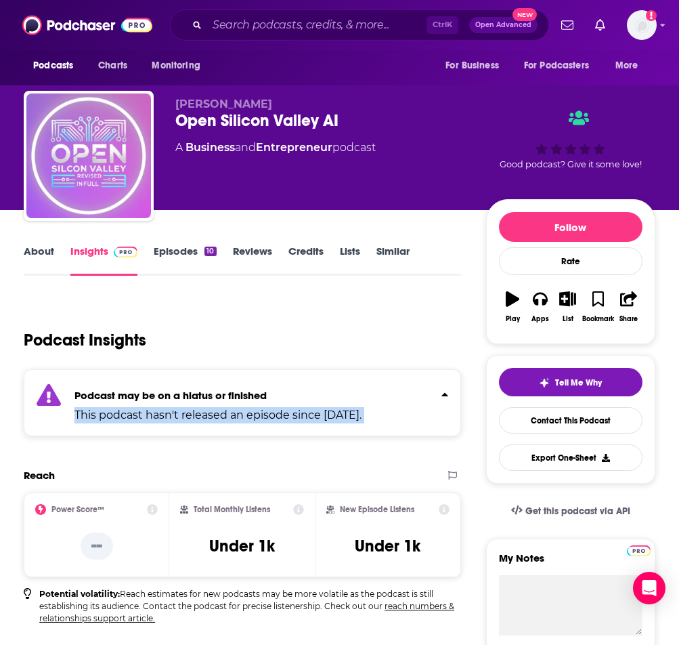
click at [294, 412] on p "This podcast hasn't released an episode since [DATE]." at bounding box center [217, 415] width 287 height 16
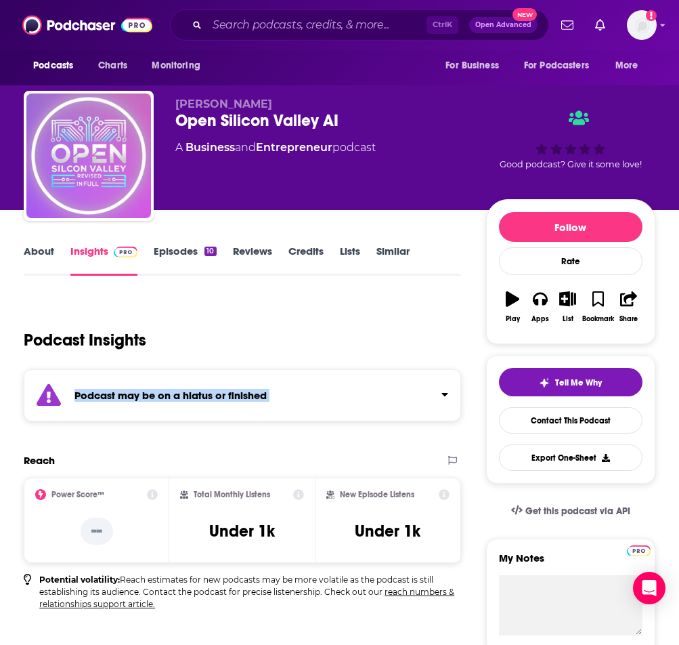
click at [294, 412] on div "Podcast may be on a hiatus or finished" at bounding box center [242, 395] width 437 height 52
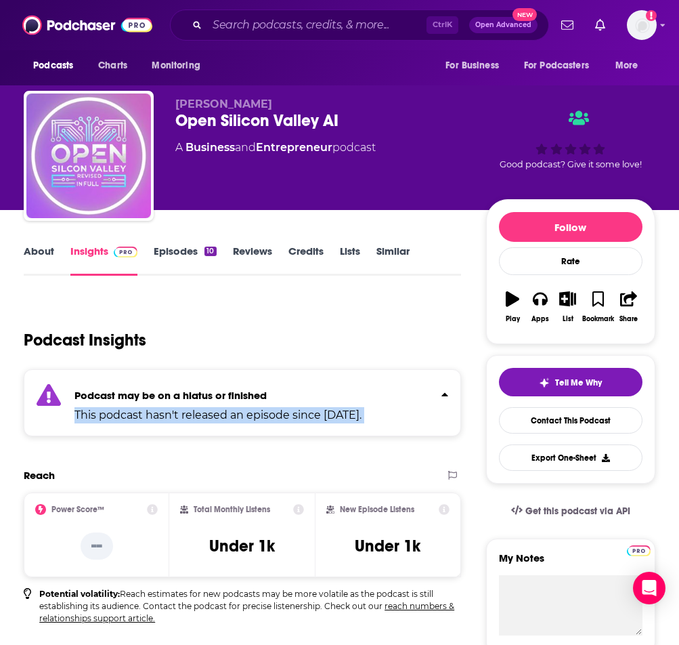
click at [294, 412] on p "This podcast hasn't released an episode since [DATE]." at bounding box center [217, 415] width 287 height 16
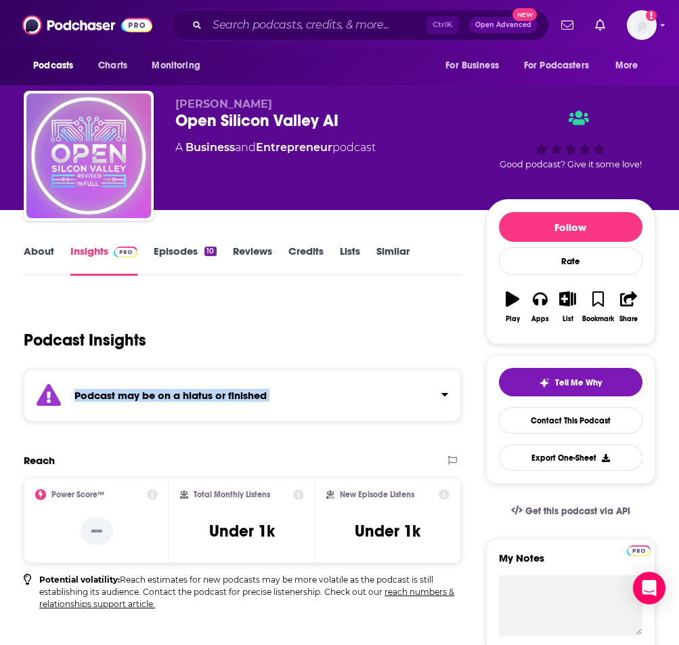
click at [294, 412] on div "Podcast may be on a hiatus or finished" at bounding box center [242, 395] width 437 height 52
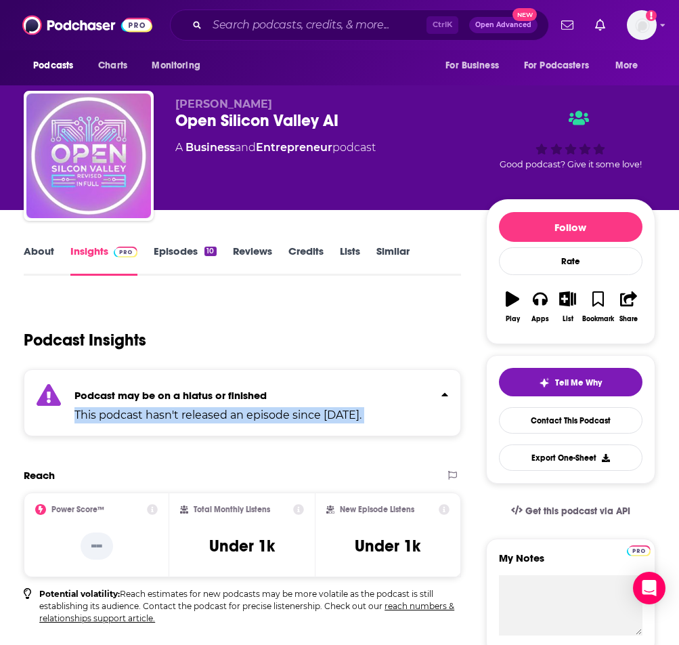
click at [294, 412] on p "This podcast hasn't released an episode since [DATE]." at bounding box center [217, 415] width 287 height 16
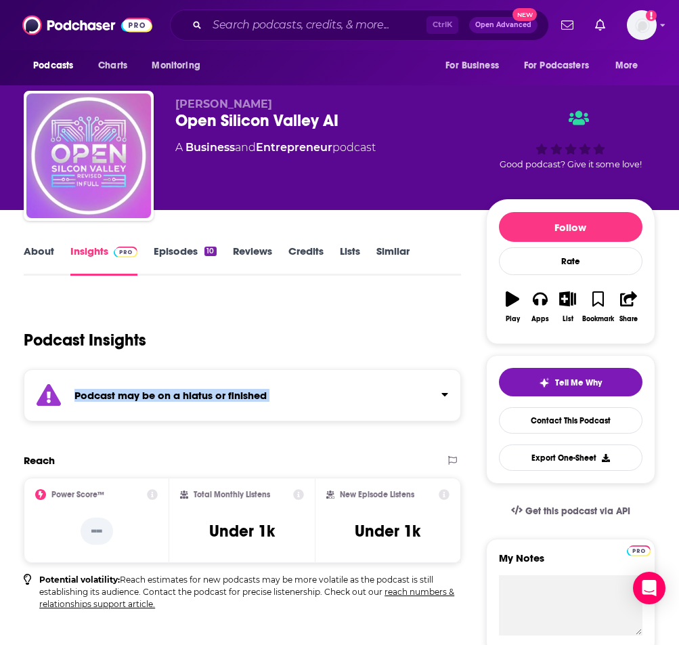
click at [294, 412] on div "Podcast may be on a hiatus or finished" at bounding box center [242, 395] width 437 height 52
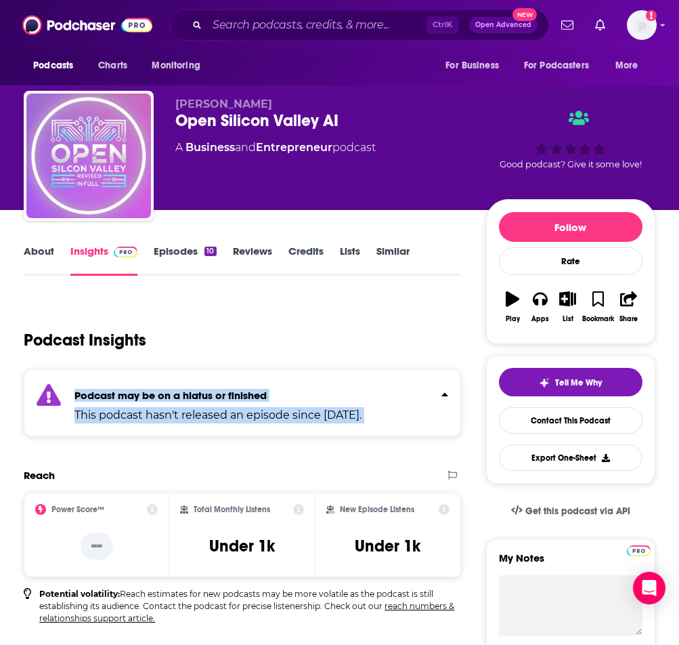
click at [294, 412] on p "This podcast hasn't released an episode since [DATE]." at bounding box center [217, 415] width 287 height 16
click at [294, 412] on div "Podcast may be on a hiatus or finished This podcast hasn't released an episode …" at bounding box center [242, 402] width 437 height 67
click at [294, 412] on p "This podcast hasn't released an episode since [DATE]." at bounding box center [217, 415] width 287 height 16
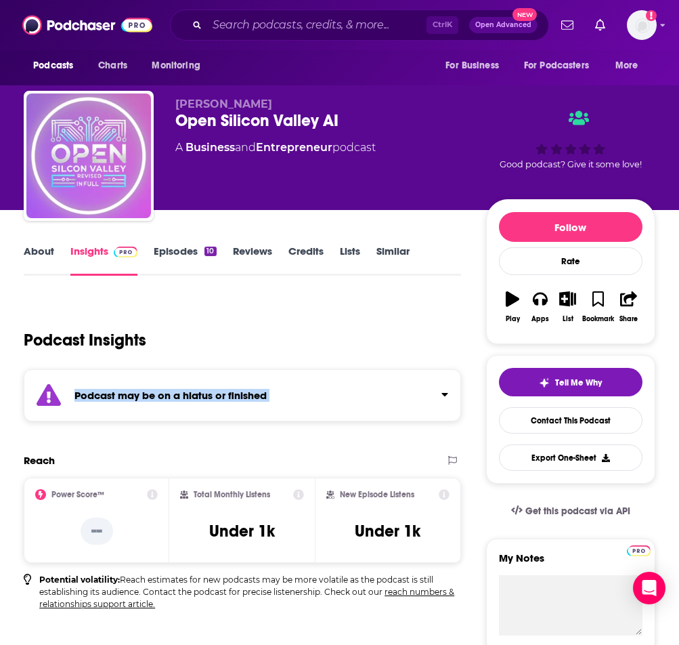
click at [294, 412] on div "Podcast may be on a hiatus or finished" at bounding box center [242, 395] width 437 height 52
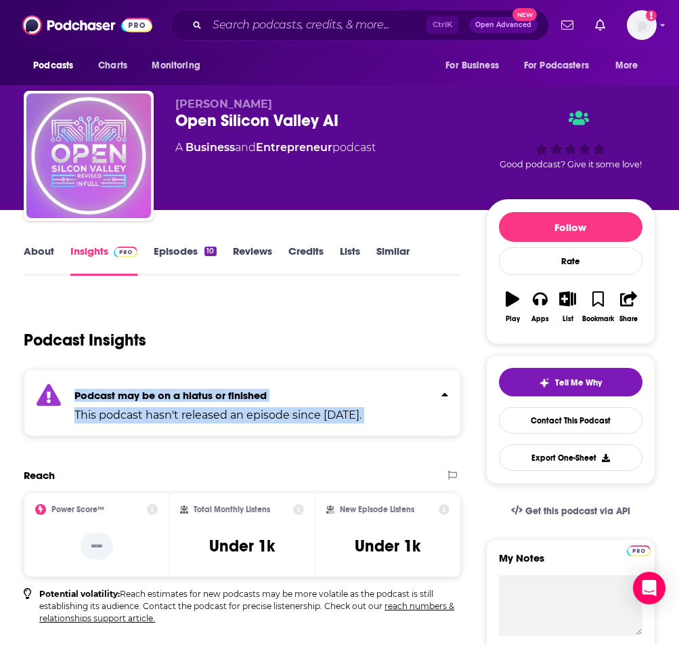
click at [294, 412] on p "This podcast hasn't released an episode since [DATE]." at bounding box center [217, 415] width 287 height 16
click at [294, 412] on div "Podcast may be on a hiatus or finished This podcast hasn't released an episode …" at bounding box center [242, 402] width 437 height 67
click at [283, 397] on p "Podcast may be on a hiatus or finished" at bounding box center [217, 395] width 287 height 13
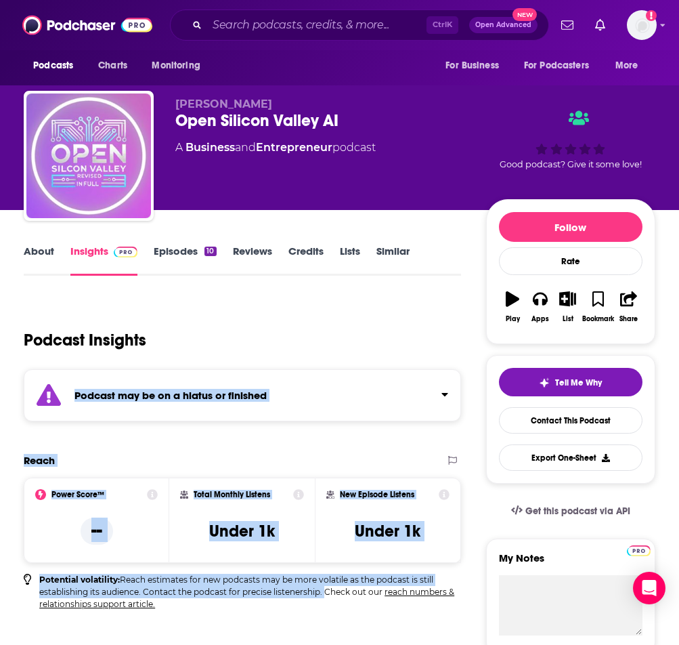
drag, startPoint x: 311, startPoint y: 318, endPoint x: 321, endPoint y: 590, distance: 271.7
click at [321, 590] on p "Potential volatility: Reach estimates for new podcasts may be more volatile as …" at bounding box center [249, 592] width 421 height 37
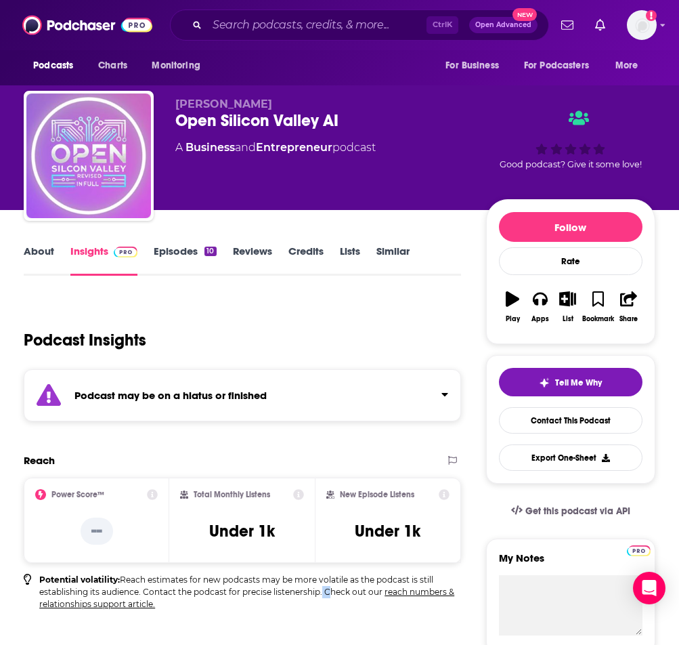
click at [321, 590] on p "Potential volatility: Reach estimates for new podcasts may be more volatile as …" at bounding box center [249, 592] width 421 height 37
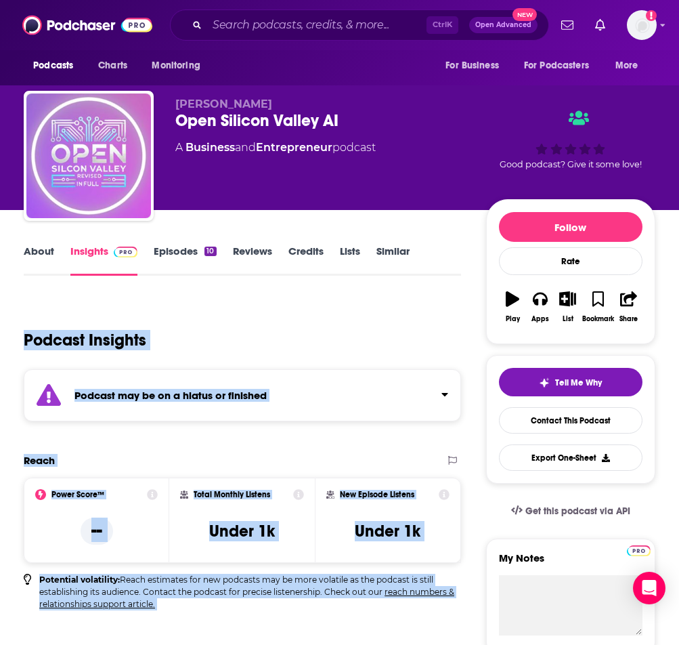
drag, startPoint x: 301, startPoint y: 479, endPoint x: 316, endPoint y: 312, distance: 167.2
drag, startPoint x: 316, startPoint y: 312, endPoint x: 313, endPoint y: 305, distance: 7.9
click at [313, 305] on div "Podcast Insights" at bounding box center [237, 331] width 426 height 69
drag, startPoint x: 313, startPoint y: 305, endPoint x: 299, endPoint y: 618, distance: 313.1
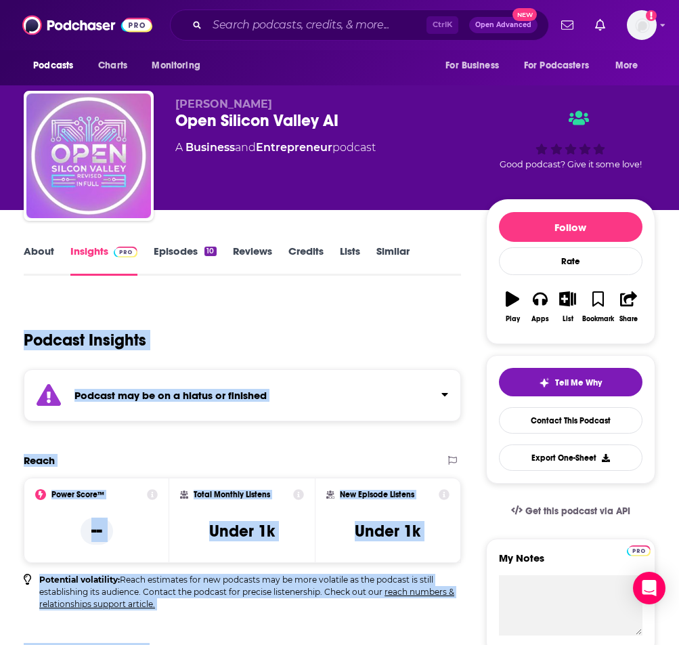
drag, startPoint x: 299, startPoint y: 618, endPoint x: 307, endPoint y: 322, distance: 295.4
click at [307, 322] on div "Podcast Insights" at bounding box center [237, 331] width 426 height 69
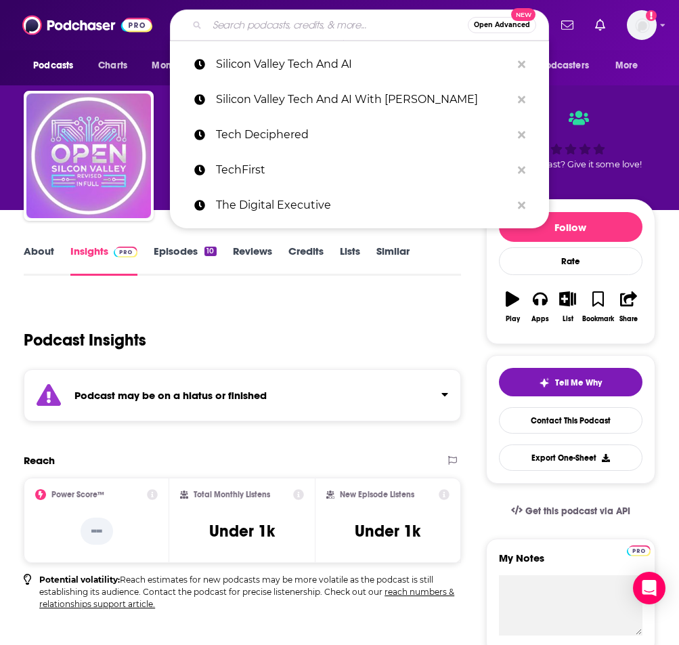
paste input "TechCheck (CNBC)"
type input "TechCheck (CNBC)"
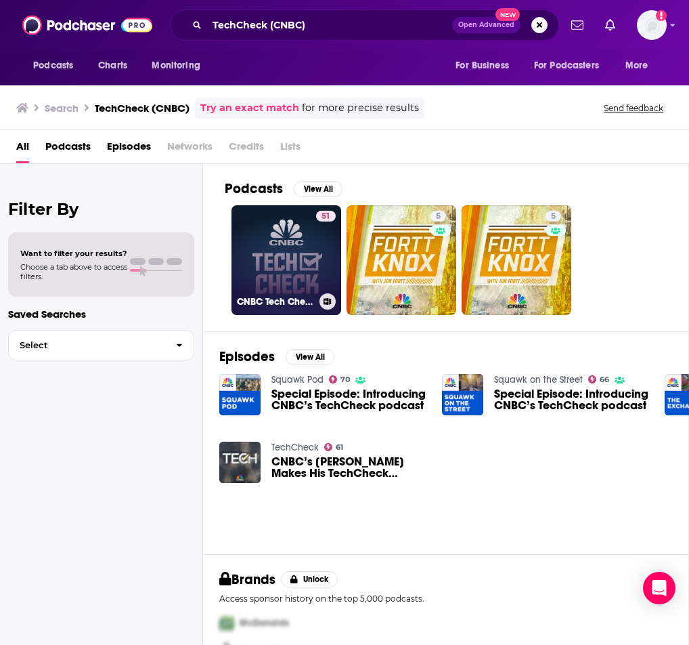
click at [296, 263] on link "51 CNBC Tech Check" at bounding box center [287, 260] width 110 height 110
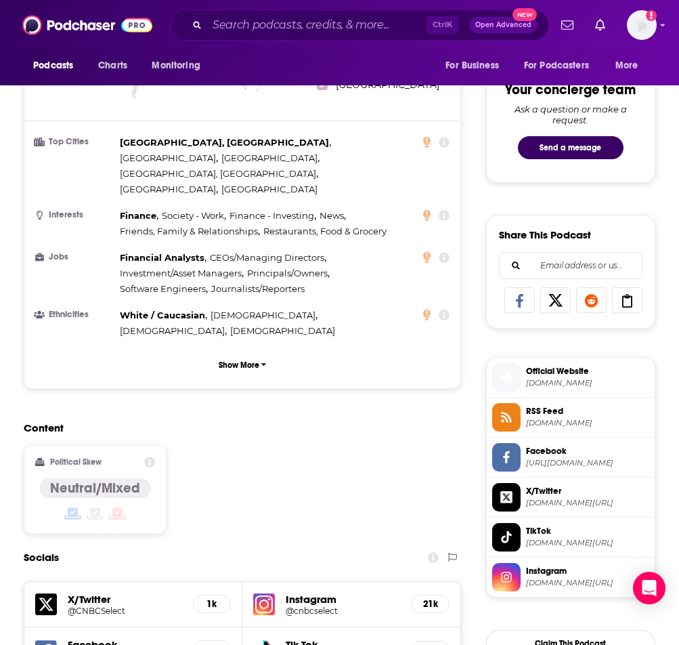
scroll to position [1083, 0]
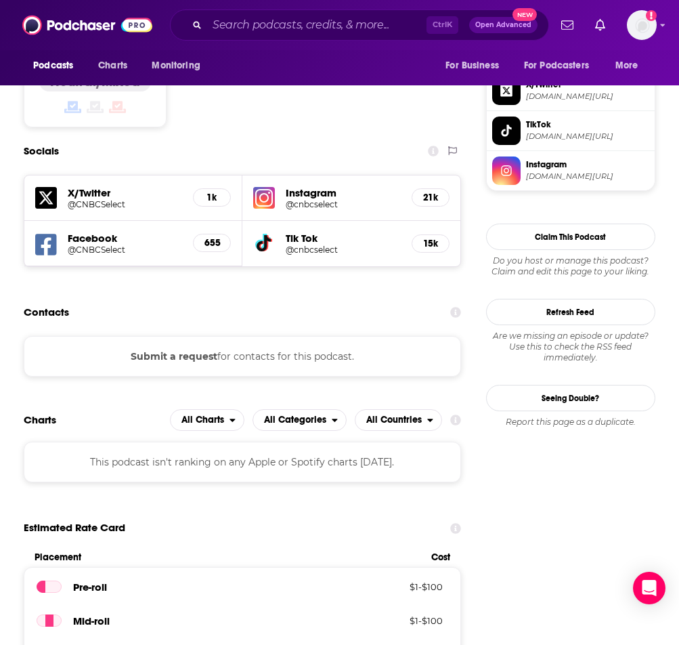
click at [253, 336] on div "Submit a request for contacts for this podcast." at bounding box center [242, 356] width 437 height 41
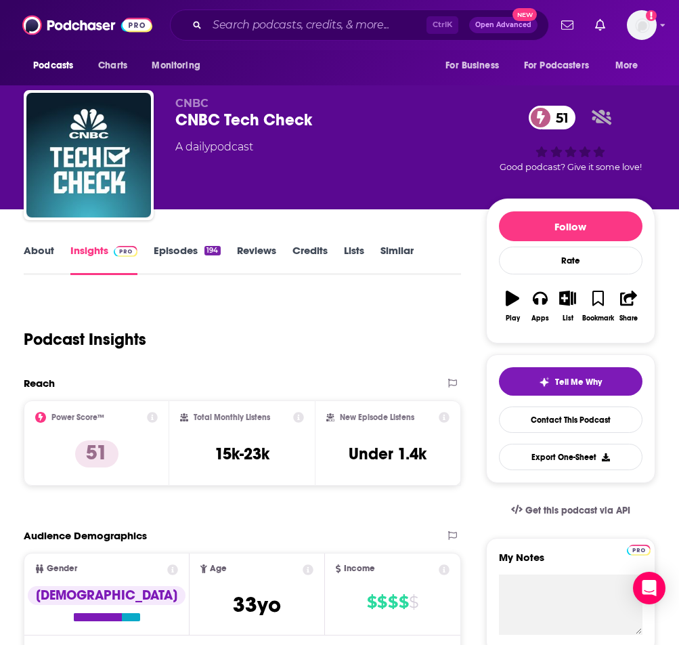
scroll to position [0, 0]
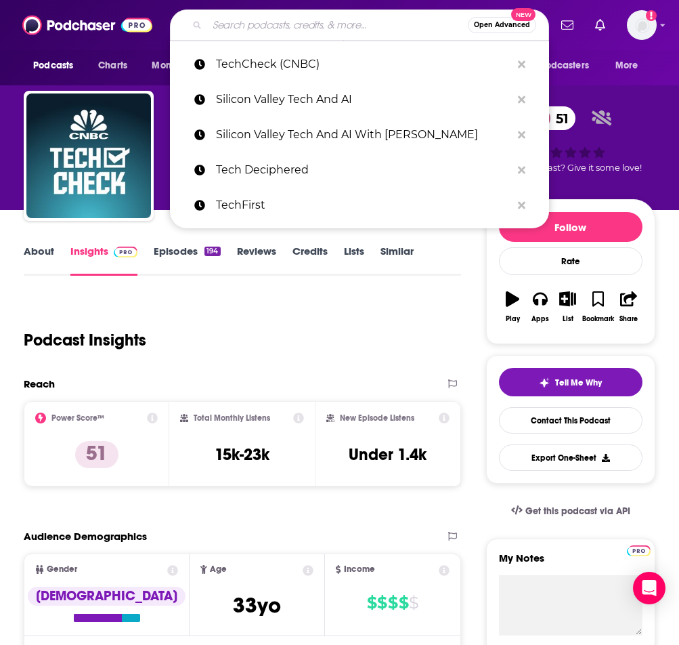
paste input "Big Technology"
type input "Big Technology"
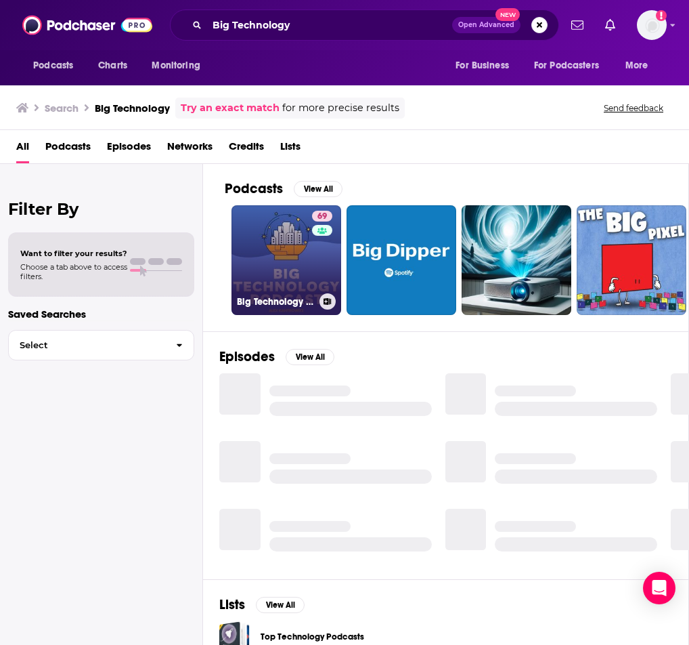
click at [263, 279] on link "69 Big Technology Podcast" at bounding box center [287, 260] width 110 height 110
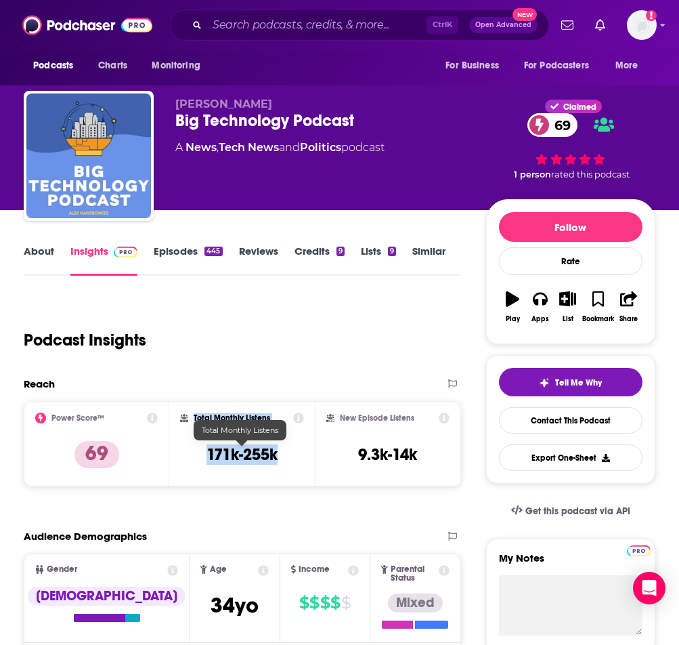
drag, startPoint x: 251, startPoint y: 446, endPoint x: 181, endPoint y: 446, distance: 69.7
click at [181, 446] on div "Total Monthly Listens 171k-255k" at bounding box center [242, 443] width 124 height 62
click at [217, 456] on h3 "171k-255k" at bounding box center [242, 454] width 71 height 20
click at [218, 455] on h3 "171k-255k" at bounding box center [242, 454] width 71 height 20
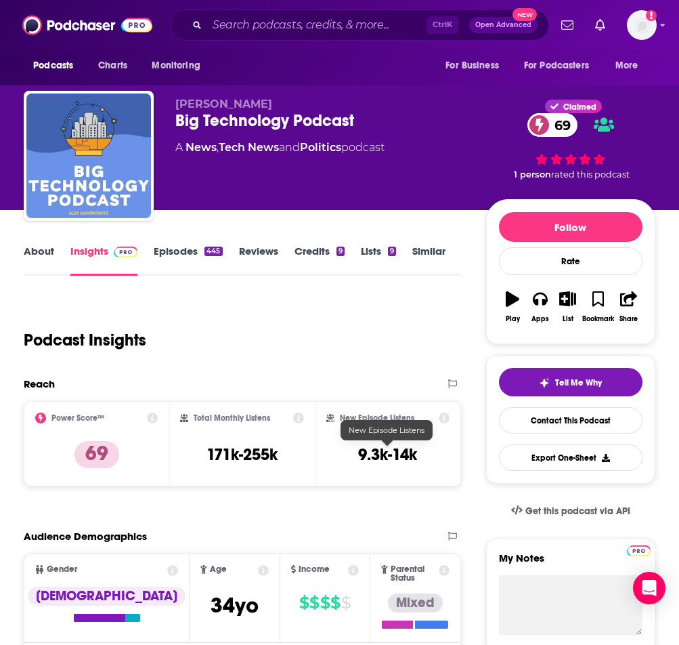
click at [379, 460] on h3 "9.3k-14k" at bounding box center [387, 454] width 59 height 20
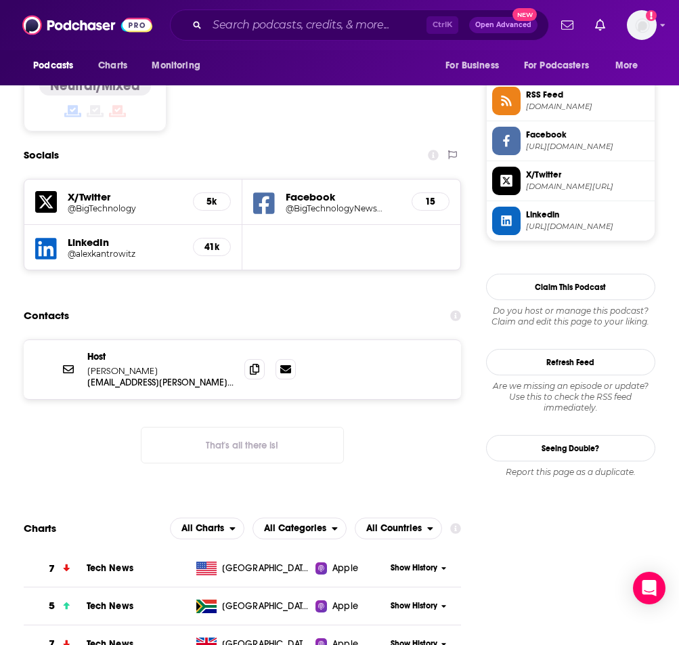
scroll to position [1083, 0]
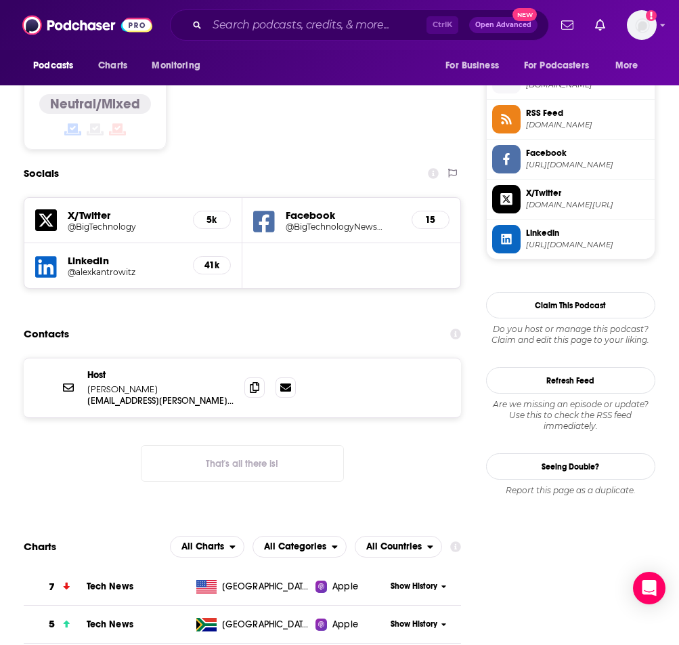
drag, startPoint x: 138, startPoint y: 303, endPoint x: 83, endPoint y: 307, distance: 55.0
click at [83, 358] on div "Host [PERSON_NAME] [PERSON_NAME][EMAIL_ADDRESS][PERSON_NAME][DOMAIN_NAME] [PERS…" at bounding box center [242, 387] width 437 height 59
copy p "[PERSON_NAME]"
click at [245, 376] on span at bounding box center [254, 386] width 20 height 20
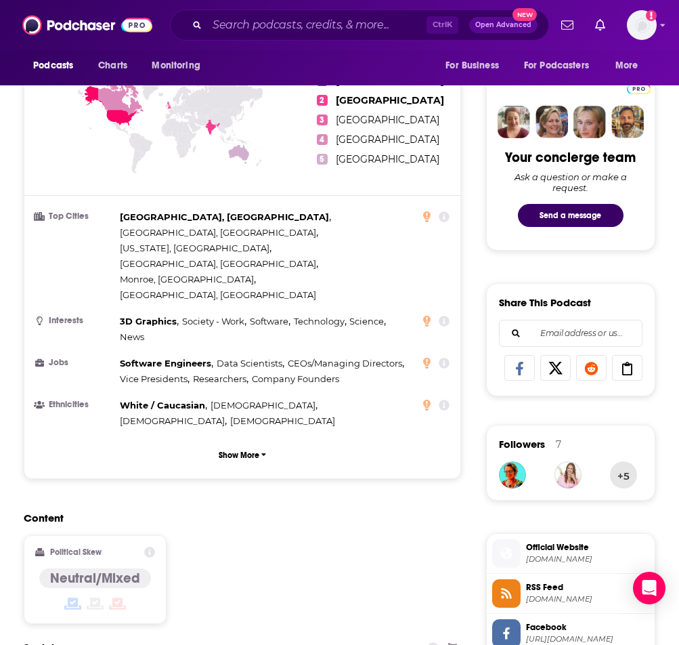
click at [277, 14] on div "Ctrl K Open Advanced New" at bounding box center [359, 24] width 379 height 31
click at [286, 29] on input "Search podcasts, credits, & more..." at bounding box center [316, 25] width 219 height 22
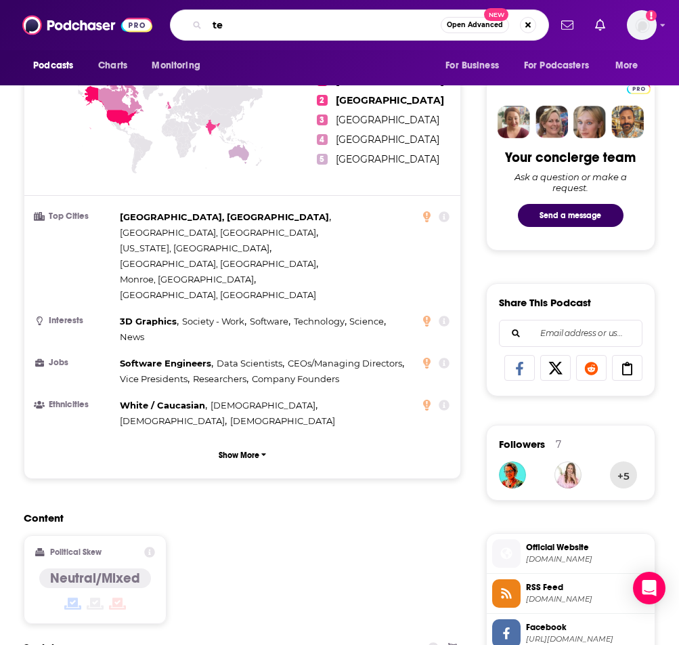
type input "t"
type input "silicon valley tech and ai"
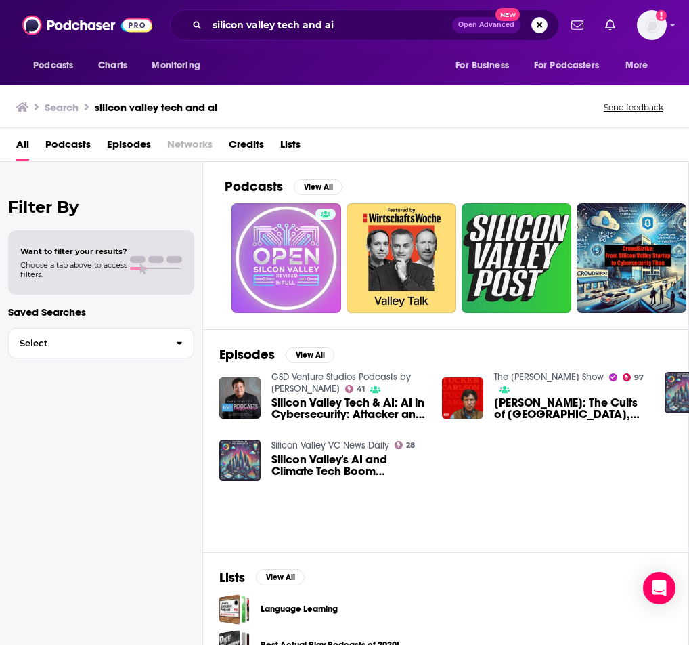
click at [322, 405] on span "Silicon Valley Tech & AI: AI in Cybersecurity: Attacker and Defender POV with […" at bounding box center [349, 408] width 154 height 23
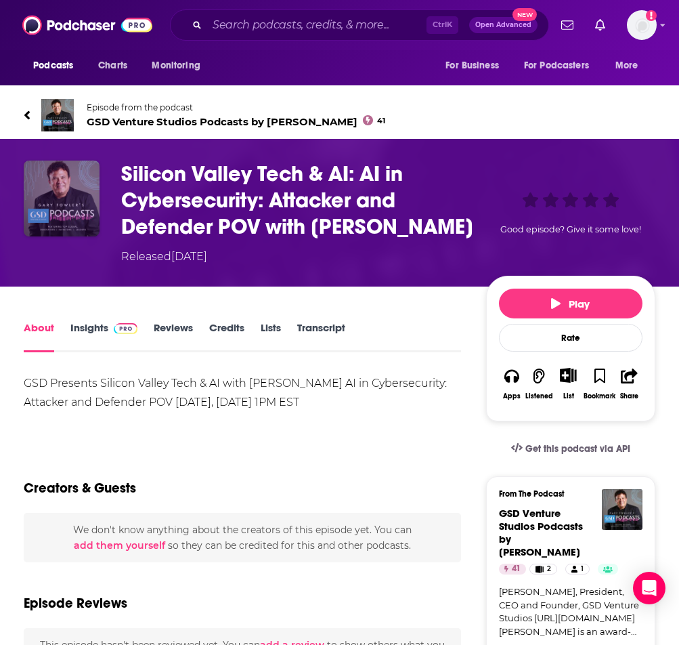
click at [61, 199] on img "Silicon Valley Tech & AI: AI in Cybersecurity: Attacker and Defender POV with A…" at bounding box center [62, 198] width 76 height 76
click at [77, 217] on img "Silicon Valley Tech & AI: AI in Cybersecurity: Attacker and Defender POV with A…" at bounding box center [62, 198] width 76 height 76
click at [97, 336] on link "Insights" at bounding box center [103, 336] width 67 height 31
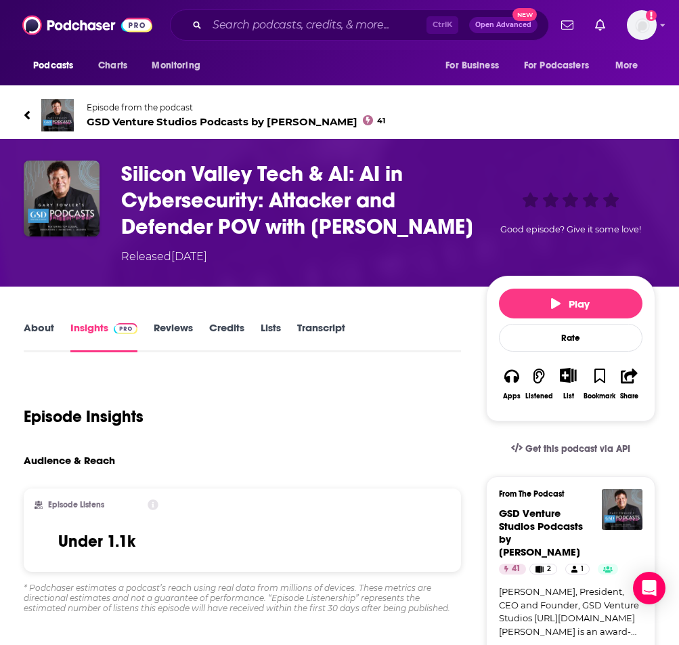
click at [49, 327] on link "About" at bounding box center [39, 336] width 30 height 31
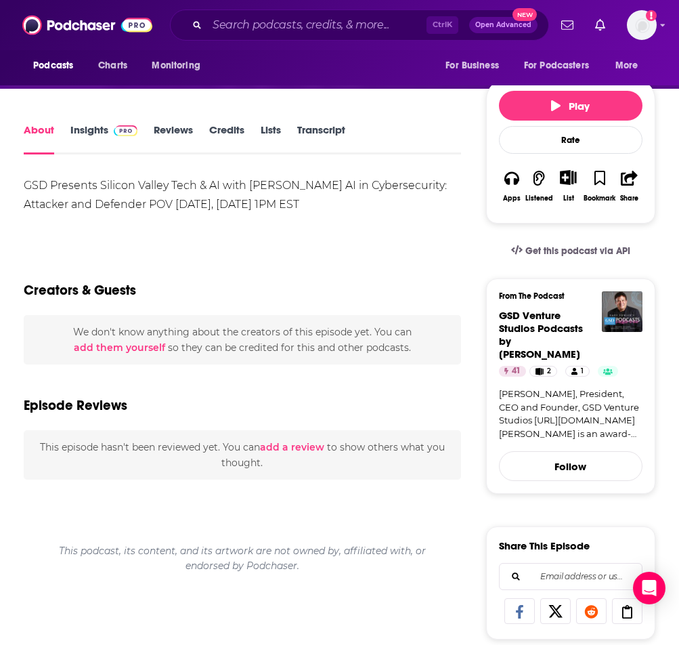
scroll to position [203, 0]
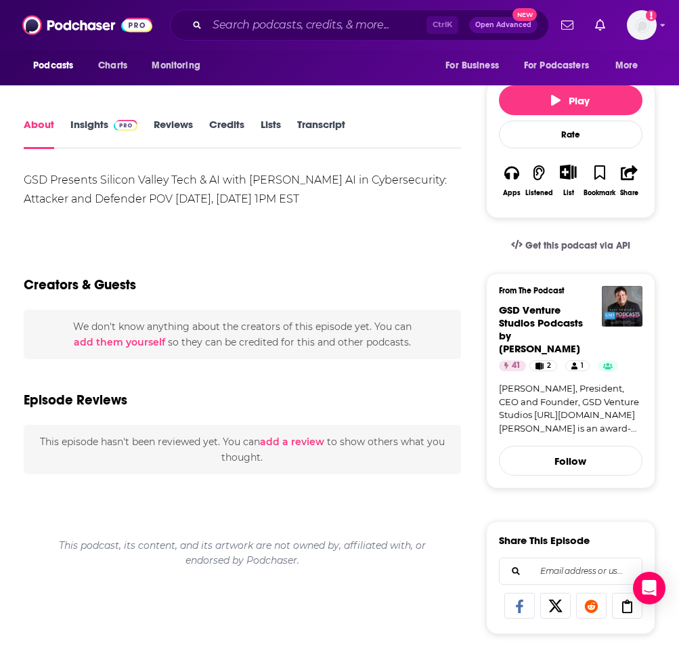
click at [550, 395] on link "[PERSON_NAME], President, CEO and Founder, GSD Venture Studios [URL][DOMAIN_NAM…" at bounding box center [571, 408] width 144 height 53
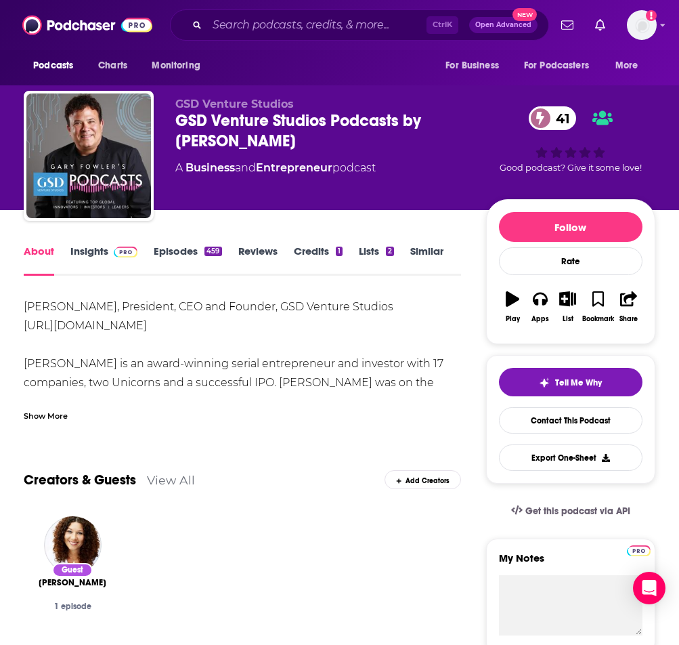
click at [77, 242] on div "About Insights Episodes 459 Reviews Credits 1 Lists 2 Similar" at bounding box center [242, 258] width 437 height 33
click at [104, 262] on link "Insights" at bounding box center [103, 259] width 67 height 31
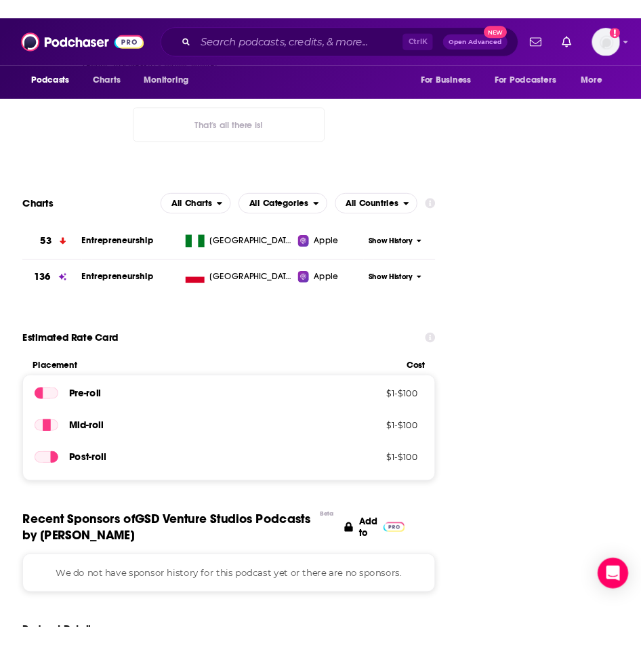
scroll to position [1083, 0]
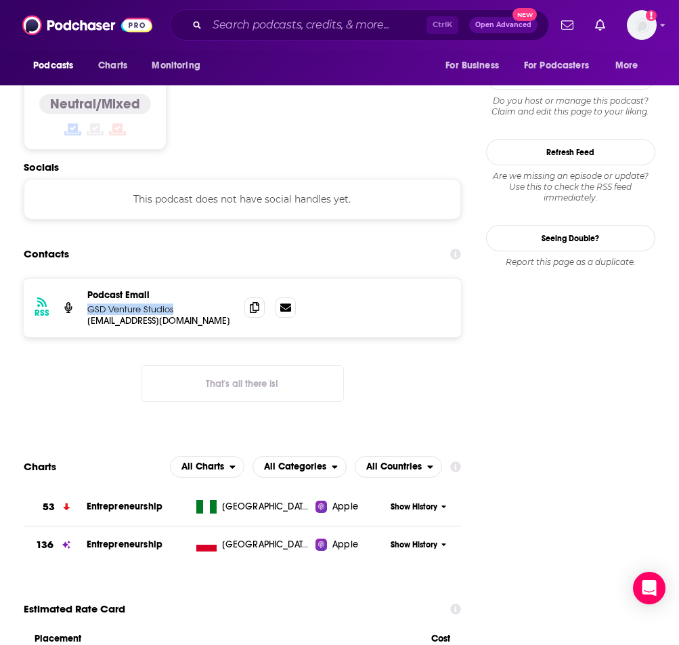
drag, startPoint x: 160, startPoint y: 238, endPoint x: 88, endPoint y: 236, distance: 71.8
click at [88, 303] on p "GSD Venture Studios" at bounding box center [160, 309] width 146 height 12
copy p "GSD Venture Studios"
click at [246, 297] on span at bounding box center [254, 307] width 20 height 20
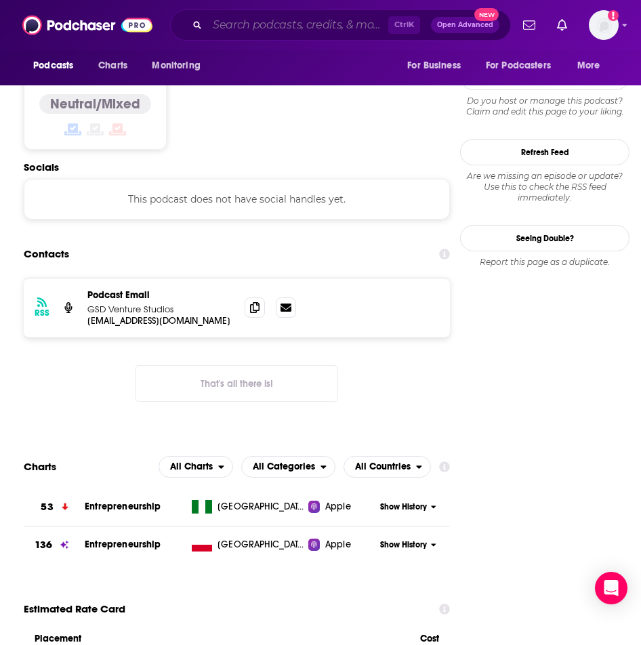
click at [310, 16] on input "Search podcasts, credits, & more..." at bounding box center [297, 25] width 181 height 22
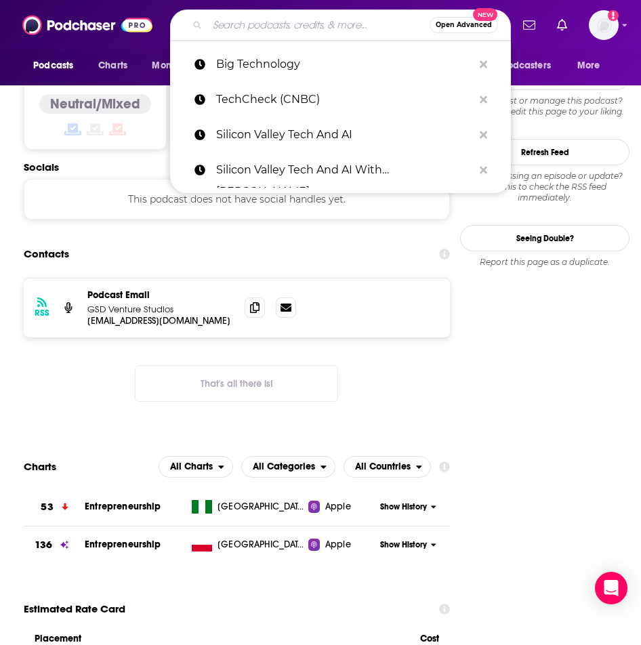
paste input "CISO Series"
type input "CISO Series"
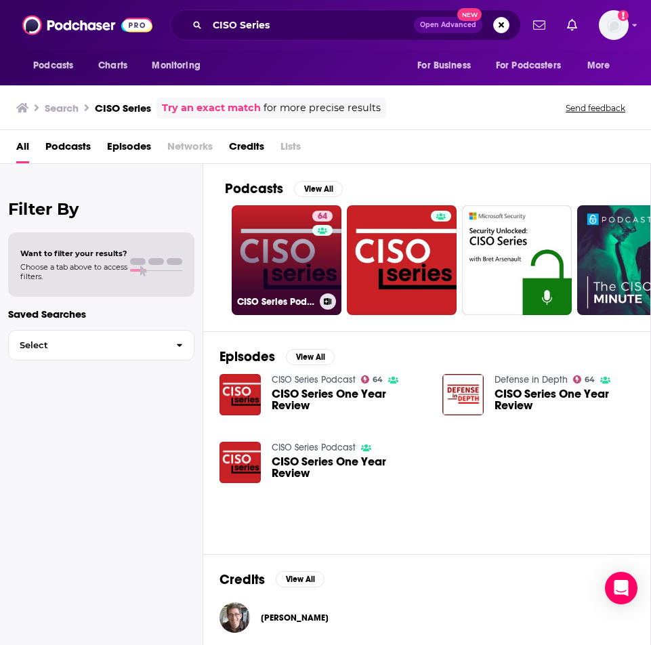
click at [272, 276] on link "64 CISO Series Podcast" at bounding box center [287, 260] width 110 height 110
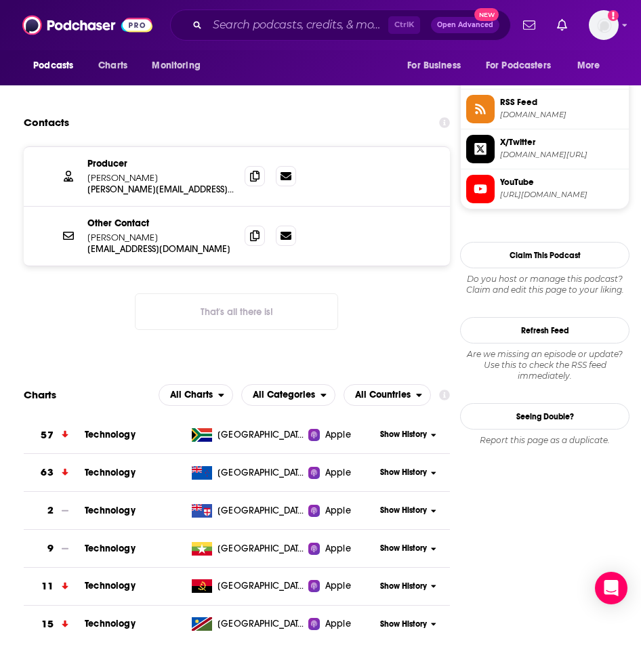
scroll to position [1016, 0]
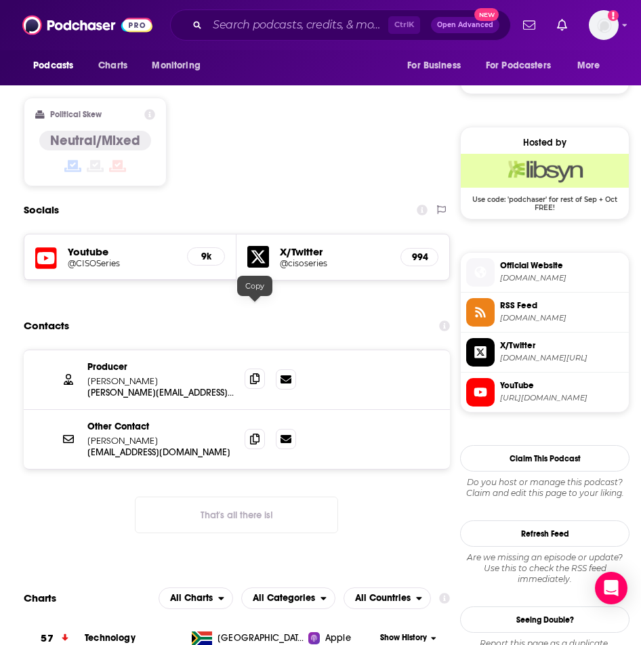
click at [253, 373] on icon at bounding box center [254, 378] width 9 height 11
click at [254, 433] on icon at bounding box center [254, 438] width 9 height 11
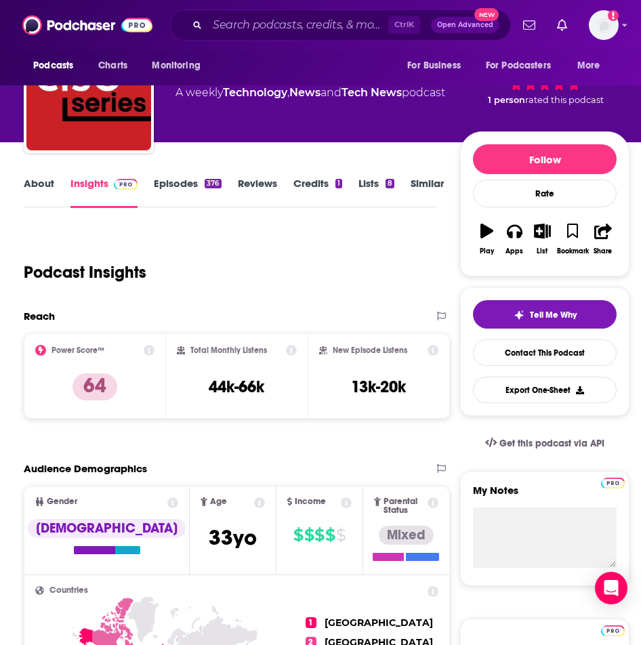
scroll to position [0, 0]
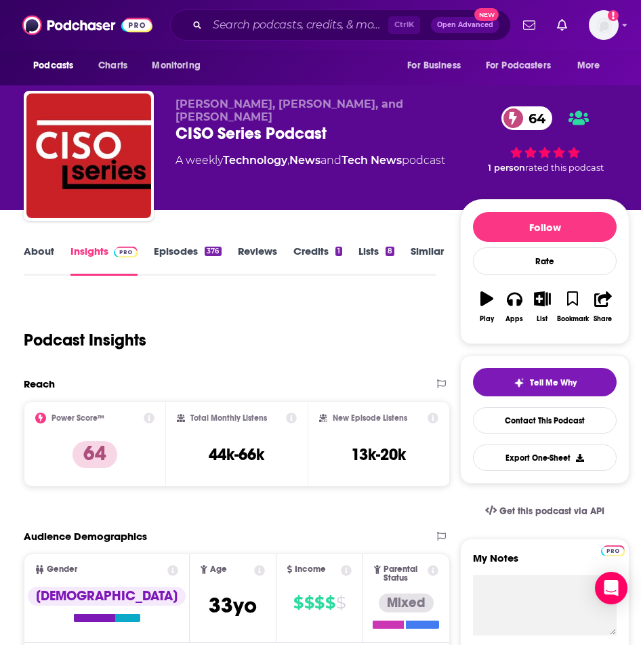
click at [181, 104] on span "[PERSON_NAME], [PERSON_NAME], and [PERSON_NAME]" at bounding box center [289, 111] width 228 height 26
